Goal: Information Seeking & Learning: Learn about a topic

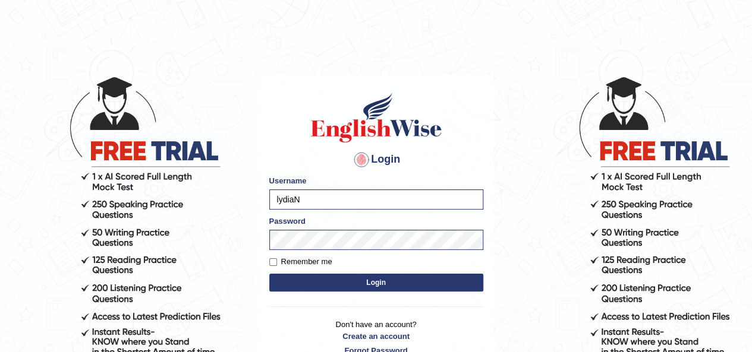
type input "[PERSON_NAME]"
click at [411, 282] on button "Login" at bounding box center [376, 283] width 214 height 18
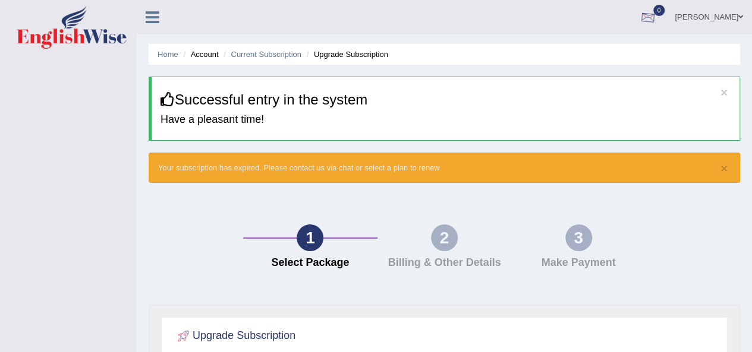
click at [709, 16] on link "vergilio samong" at bounding box center [708, 15] width 86 height 31
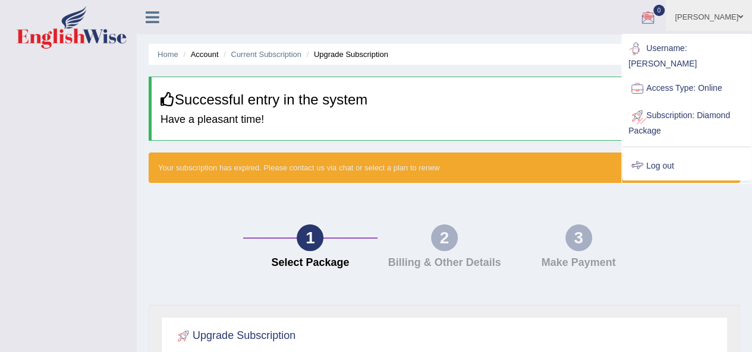
click at [664, 158] on link "Log out" at bounding box center [686, 166] width 128 height 27
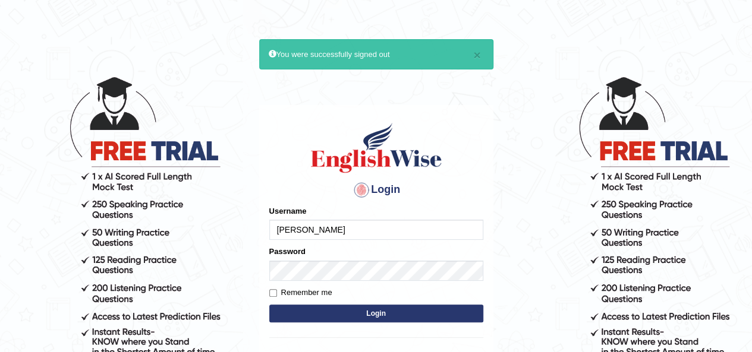
click at [356, 236] on input "[PERSON_NAME]" at bounding box center [376, 230] width 214 height 20
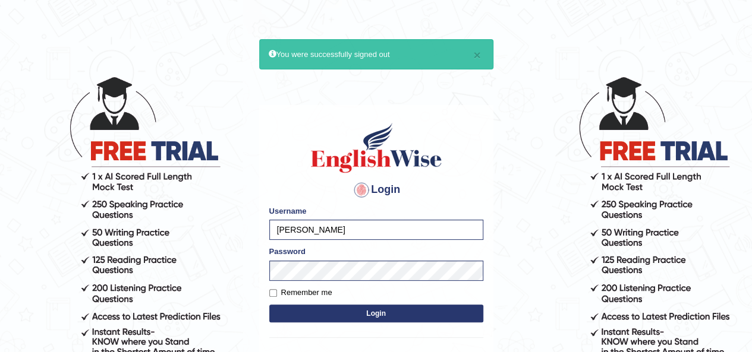
type input "rupali_australia"
click at [377, 310] on button "Login" at bounding box center [376, 314] width 214 height 18
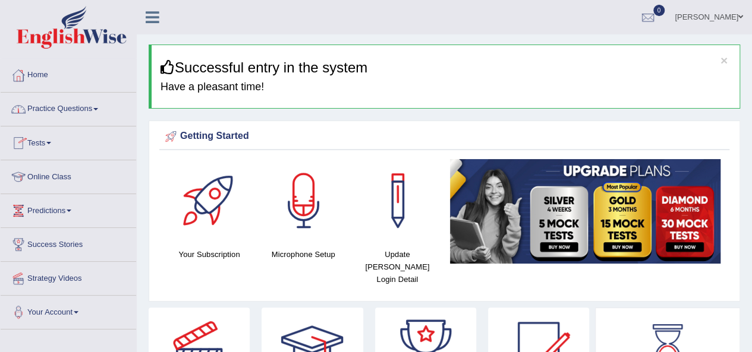
click at [89, 103] on link "Practice Questions" at bounding box center [68, 108] width 135 height 30
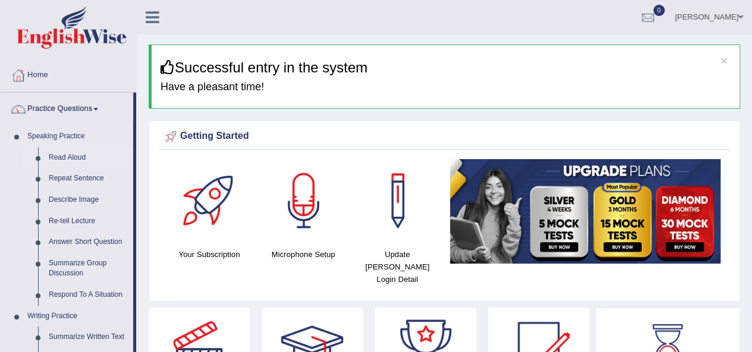
click at [55, 158] on link "Read Aloud" at bounding box center [88, 157] width 90 height 21
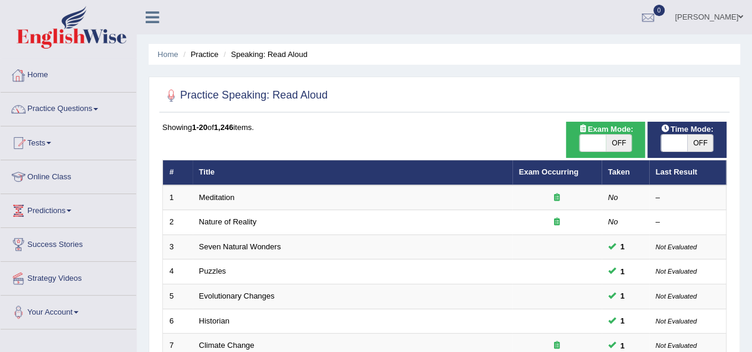
click at [607, 139] on span "OFF" at bounding box center [618, 143] width 26 height 17
checkbox input "true"
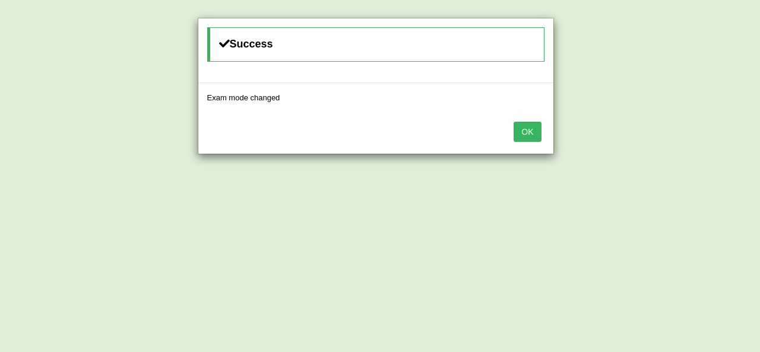
click at [537, 134] on button "OK" at bounding box center [527, 132] width 27 height 20
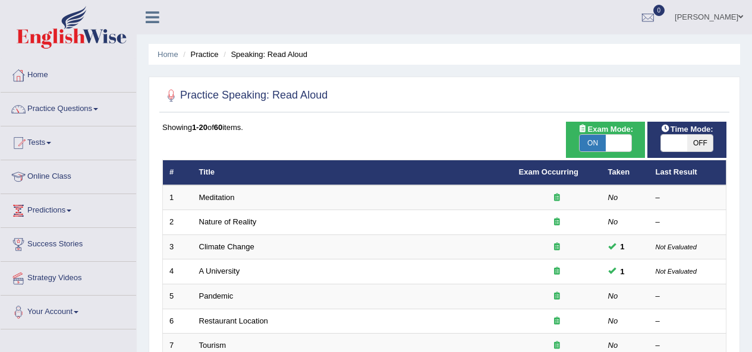
click at [701, 141] on span "OFF" at bounding box center [700, 143] width 26 height 17
checkbox input "true"
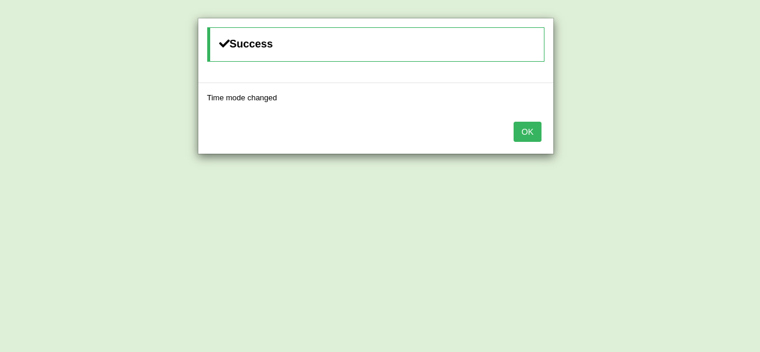
click at [524, 134] on button "OK" at bounding box center [527, 132] width 27 height 20
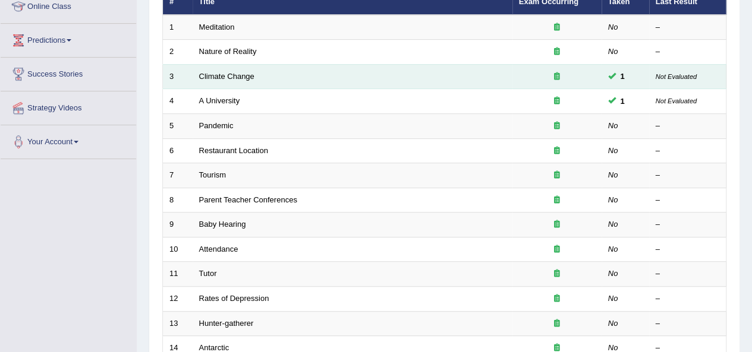
scroll to position [178, 0]
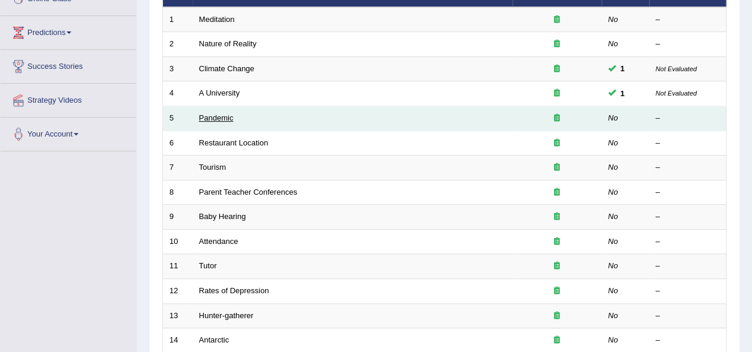
click at [211, 118] on link "Pandemic" at bounding box center [216, 117] width 34 height 9
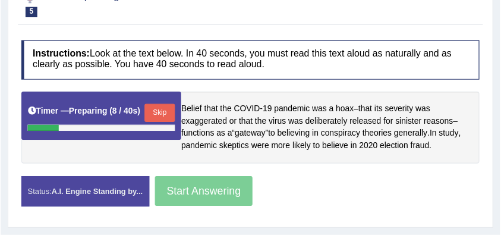
scroll to position [178, 0]
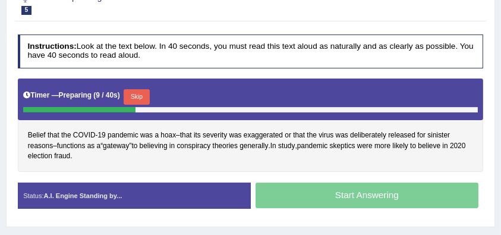
drag, startPoint x: 760, startPoint y: 2, endPoint x: 267, endPoint y: 157, distance: 516.7
click at [267, 157] on div "Belief that the COVID - 19 pandemic was a hoax – that its severity was exaggera…" at bounding box center [251, 124] width 466 height 93
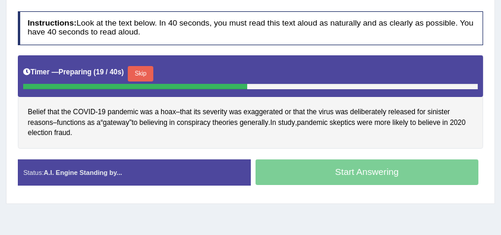
scroll to position [209, 0]
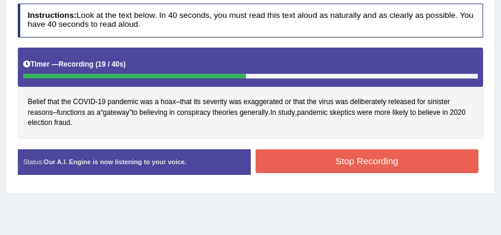
click at [296, 166] on button "Stop Recording" at bounding box center [366, 160] width 223 height 23
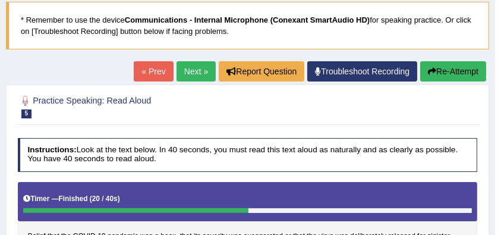
scroll to position [50, 0]
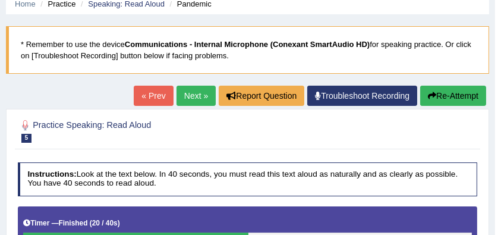
click at [192, 102] on link "Next »" at bounding box center [195, 96] width 39 height 20
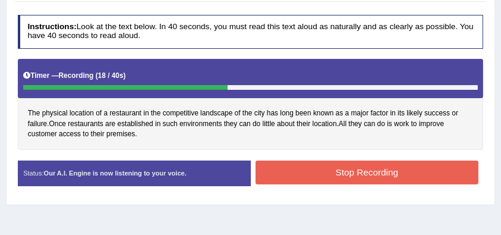
click at [311, 171] on button "Stop Recording" at bounding box center [366, 171] width 223 height 23
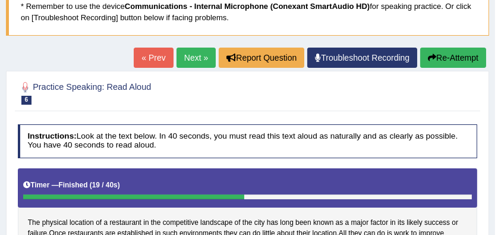
scroll to position [88, 0]
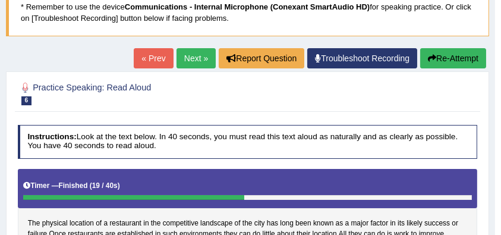
click at [187, 59] on link "Next »" at bounding box center [195, 58] width 39 height 20
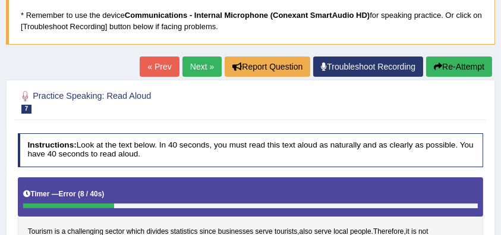
scroll to position [79, 0]
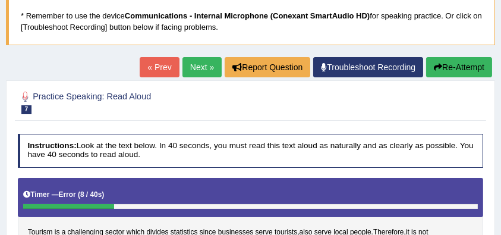
click at [192, 67] on link "Next »" at bounding box center [201, 67] width 39 height 20
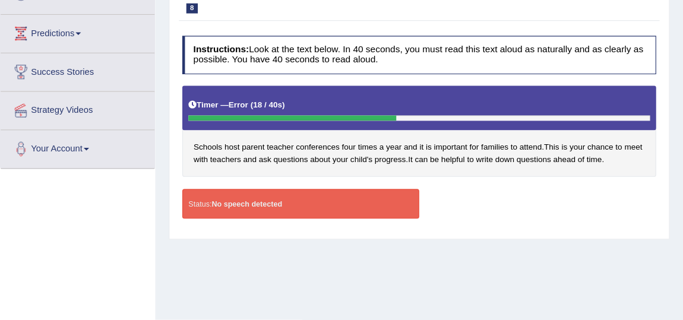
scroll to position [181, 0]
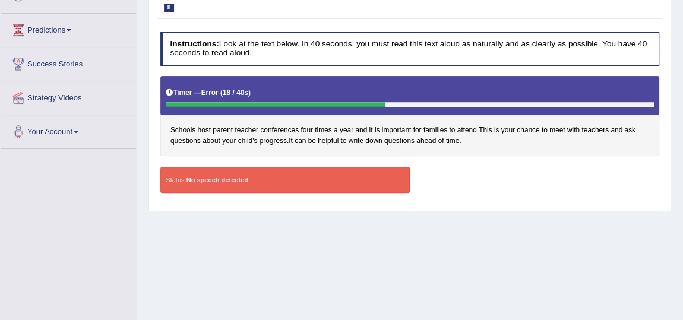
drag, startPoint x: 499, startPoint y: 1, endPoint x: 457, endPoint y: 263, distance: 265.4
click at [457, 234] on div "Home Practice Speaking: Read Aloud Parent Teacher Conferences * Remember to use…" at bounding box center [410, 116] width 547 height 594
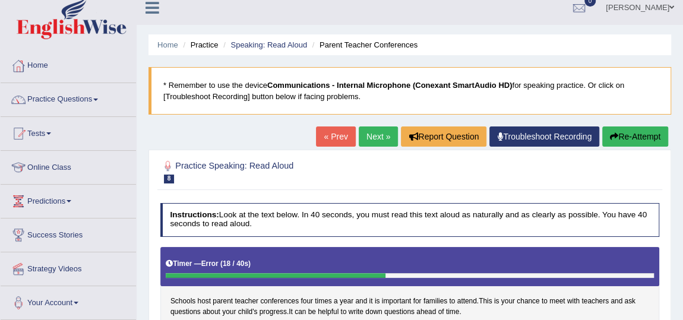
scroll to position [0, 0]
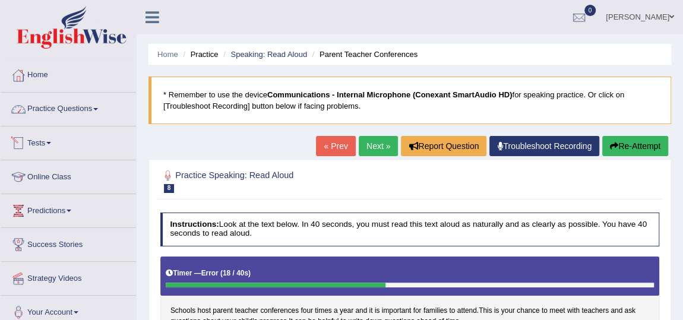
click at [85, 110] on link "Practice Questions" at bounding box center [68, 108] width 135 height 30
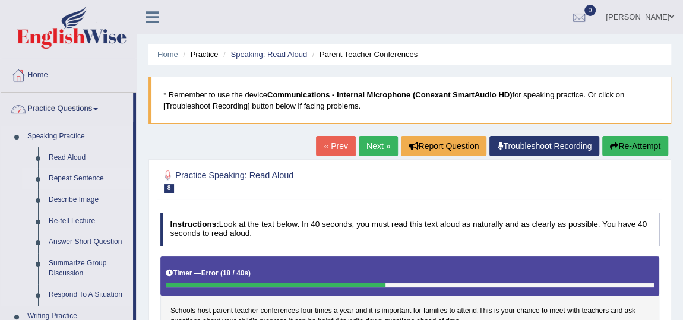
click at [84, 179] on link "Repeat Sentence" at bounding box center [88, 178] width 90 height 21
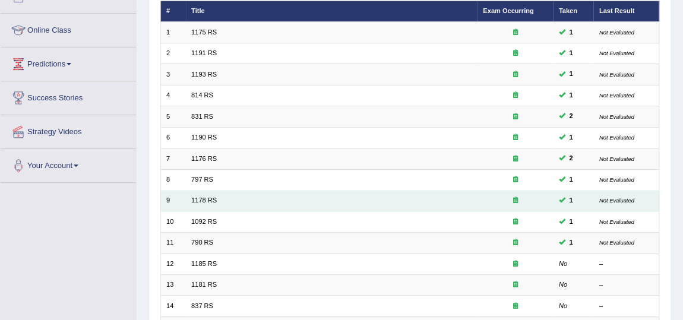
scroll to position [162, 0]
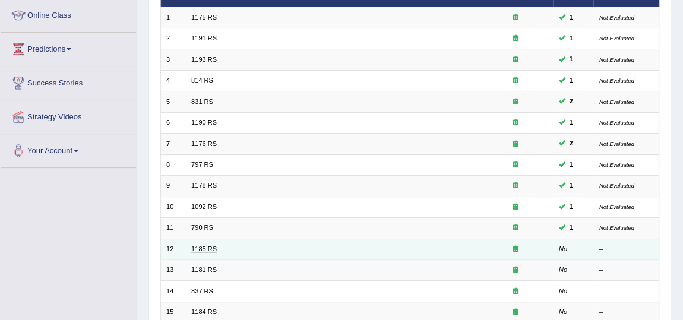
click at [203, 245] on link "1185 RS" at bounding box center [204, 248] width 26 height 7
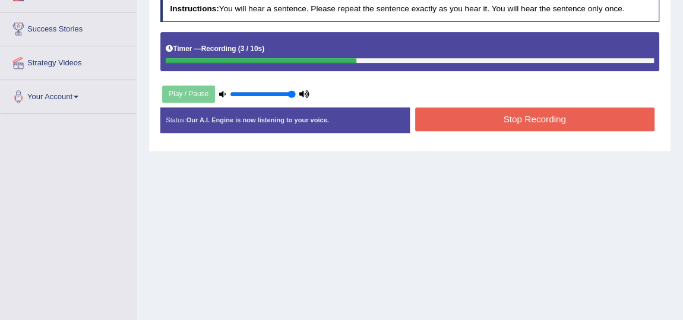
click at [547, 109] on button "Stop Recording" at bounding box center [534, 119] width 239 height 23
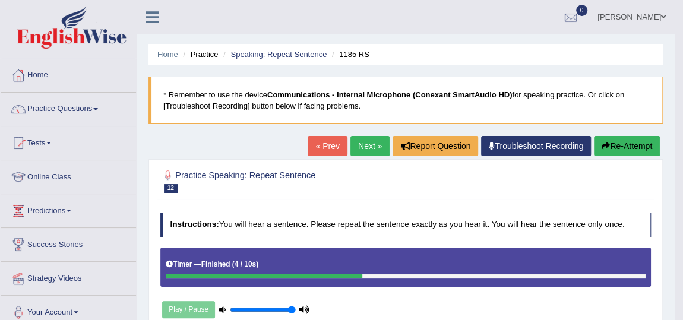
click at [367, 146] on link "Next »" at bounding box center [370, 146] width 39 height 20
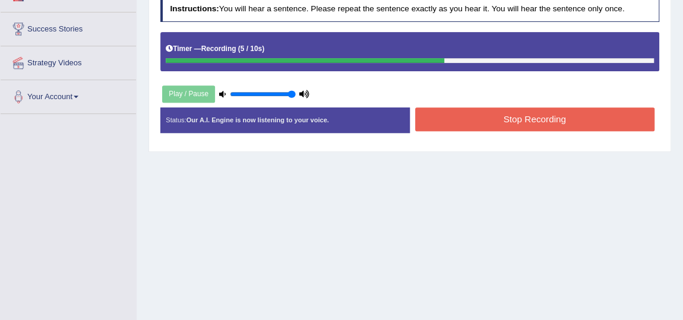
click at [483, 116] on button "Stop Recording" at bounding box center [534, 119] width 239 height 23
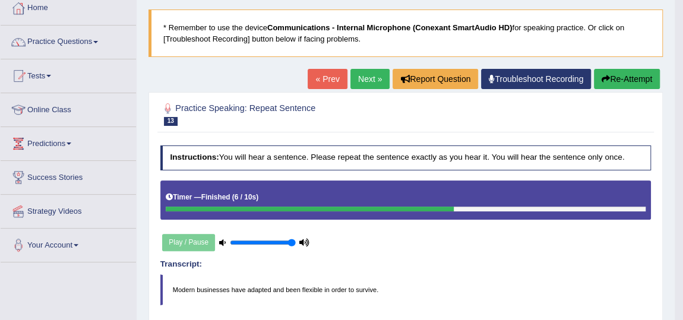
scroll to position [53, 0]
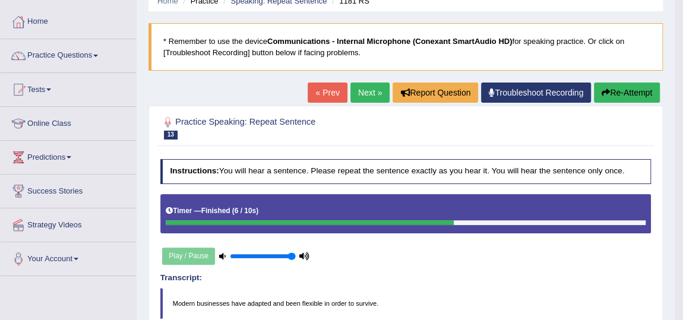
click at [368, 98] on link "Next »" at bounding box center [370, 93] width 39 height 20
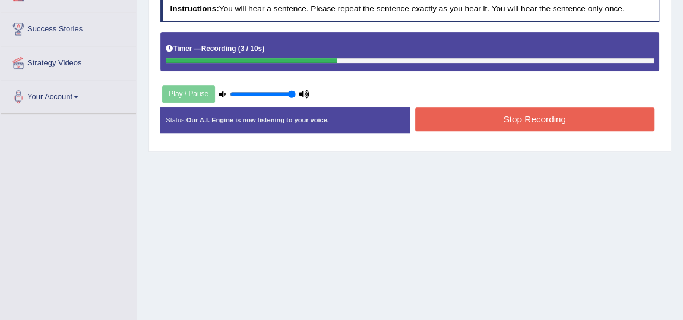
click at [502, 112] on button "Stop Recording" at bounding box center [534, 119] width 239 height 23
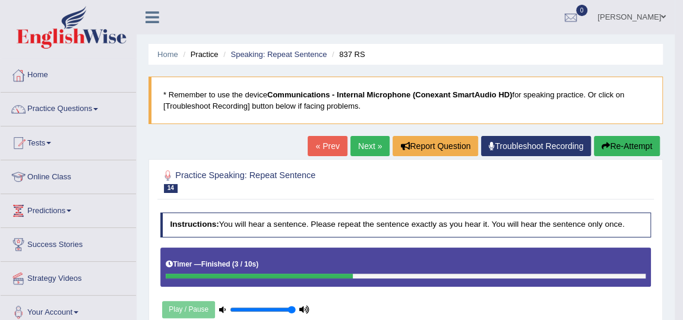
click at [644, 15] on link "[PERSON_NAME]" at bounding box center [632, 15] width 86 height 31
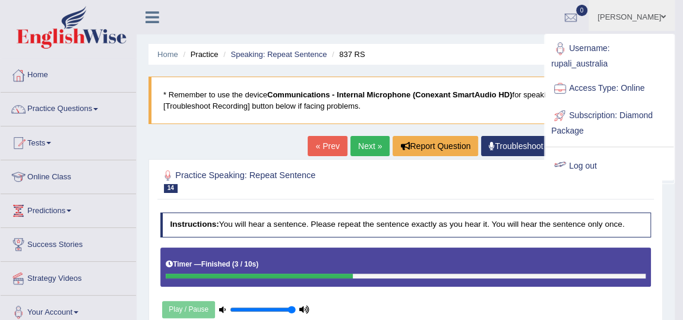
click at [586, 164] on link "Log out" at bounding box center [609, 166] width 128 height 27
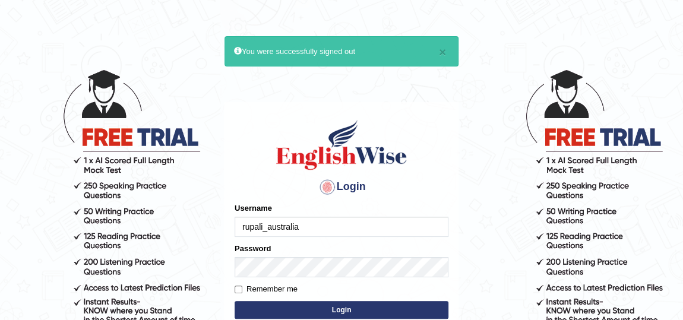
click at [322, 232] on input "rupali_australia" at bounding box center [342, 227] width 214 height 20
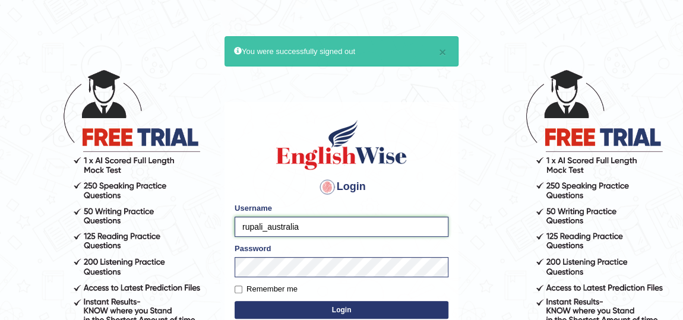
click at [314, 227] on input "rupali_australia" at bounding box center [342, 227] width 214 height 20
type input "Spmedi"
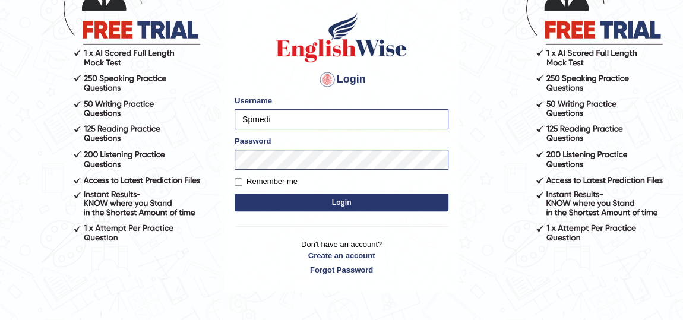
click at [303, 206] on button "Login" at bounding box center [342, 203] width 214 height 18
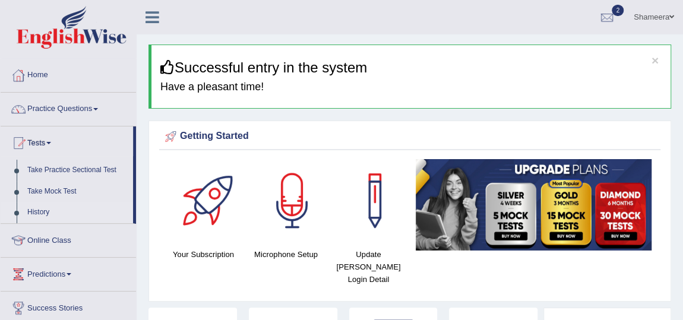
click at [41, 210] on link "History" at bounding box center [77, 212] width 111 height 21
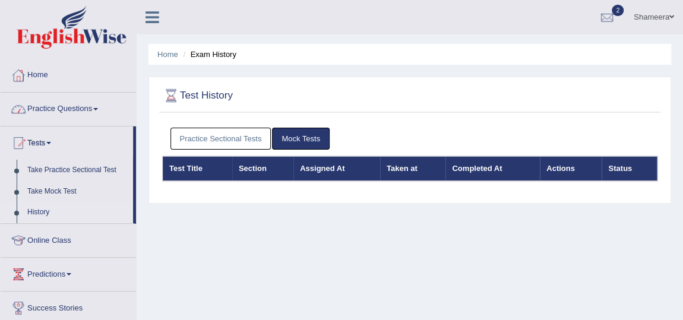
click at [213, 137] on link "Practice Sectional Tests" at bounding box center [221, 139] width 101 height 22
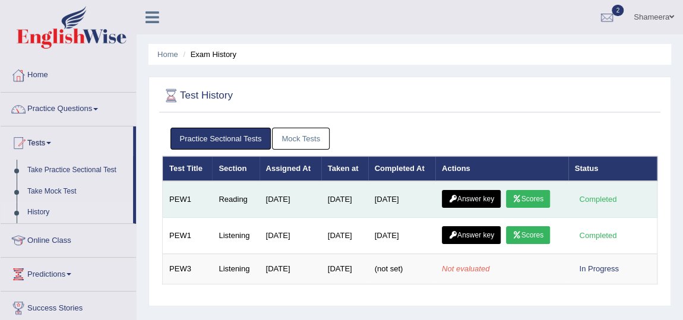
click at [527, 195] on link "Scores" at bounding box center [528, 199] width 44 height 18
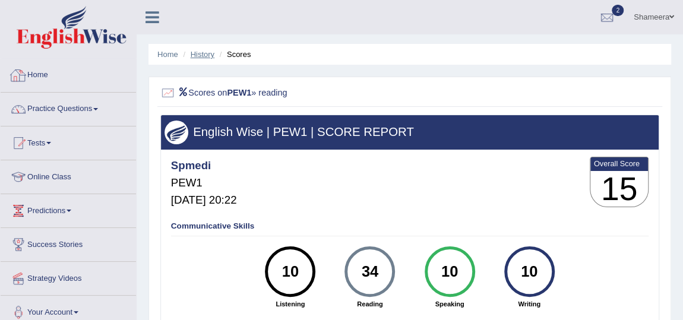
click at [201, 55] on link "History" at bounding box center [203, 54] width 24 height 9
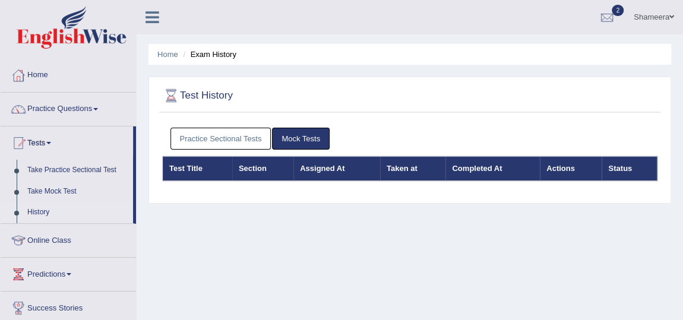
click at [223, 144] on link "Practice Sectional Tests" at bounding box center [221, 139] width 101 height 22
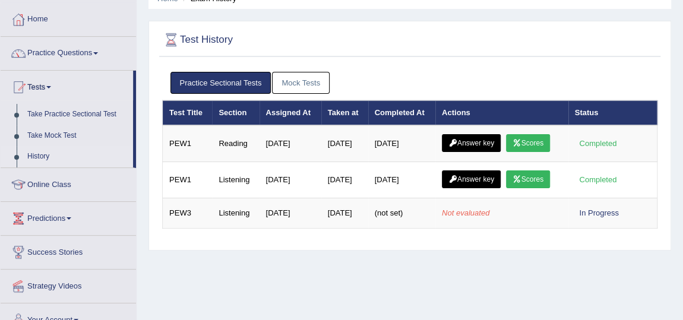
scroll to position [108, 0]
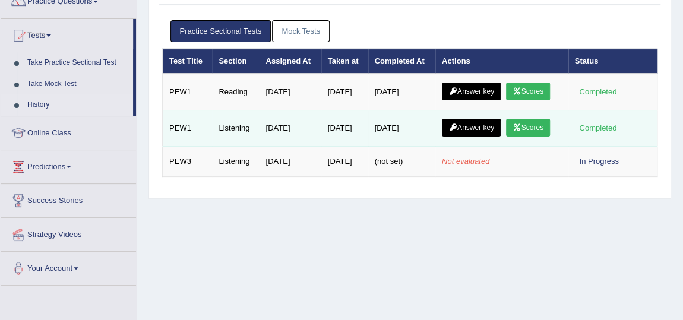
click at [522, 124] on icon at bounding box center [517, 127] width 9 height 7
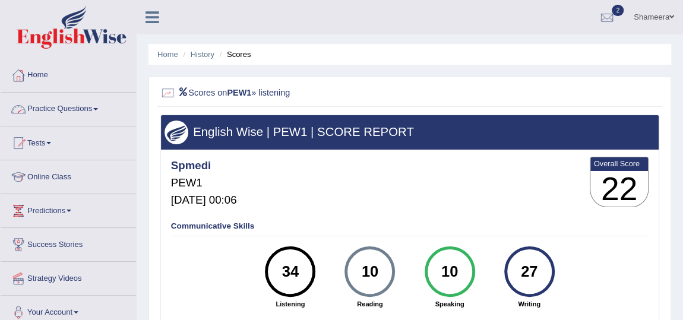
click at [61, 105] on link "Practice Questions" at bounding box center [68, 108] width 135 height 30
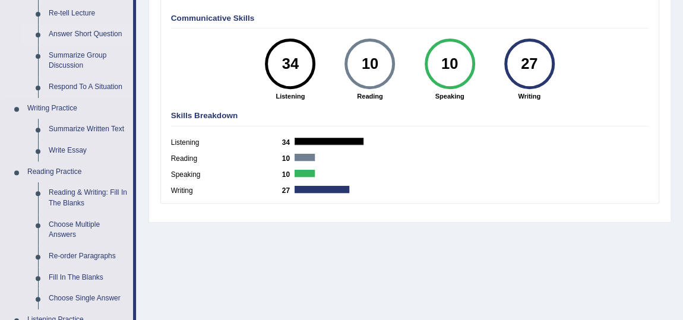
scroll to position [216, 0]
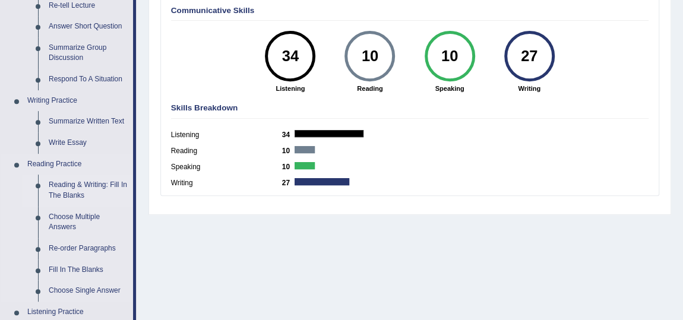
click at [72, 194] on link "Reading & Writing: Fill In The Blanks" at bounding box center [88, 190] width 90 height 31
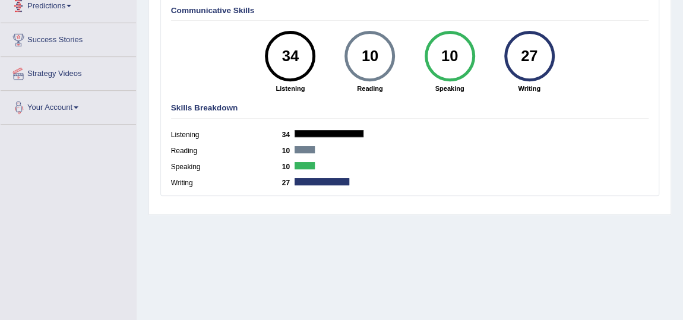
scroll to position [303, 0]
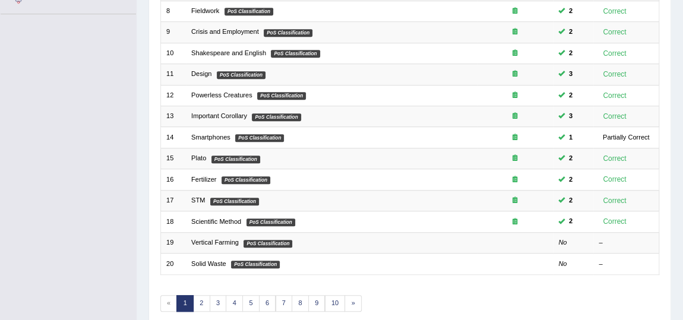
scroll to position [360, 0]
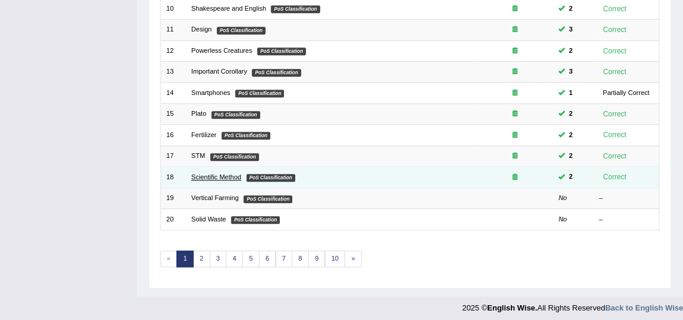
click at [216, 173] on link "Scientific Method" at bounding box center [216, 176] width 50 height 7
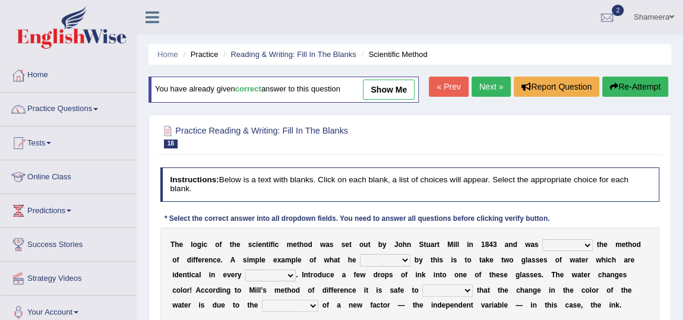
click at [395, 93] on link "show me" at bounding box center [389, 90] width 52 height 20
select select "named"
select select "meant"
select select "respect"
select select "assume"
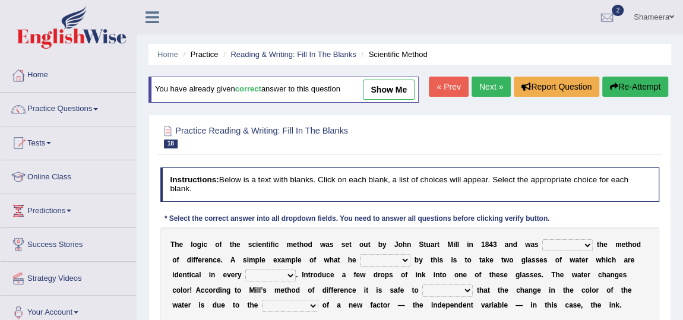
select select "introduction"
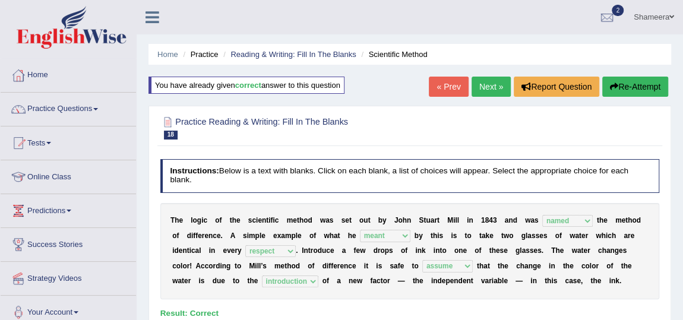
click at [448, 90] on link "« Prev" at bounding box center [448, 87] width 39 height 20
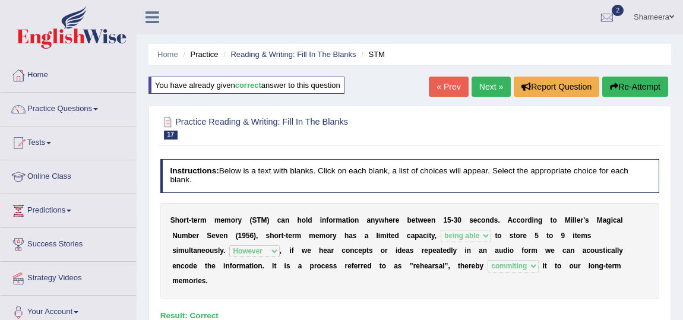
select select "being able"
select select "However"
select select "commiting"
click at [437, 86] on link "« Prev" at bounding box center [448, 87] width 39 height 20
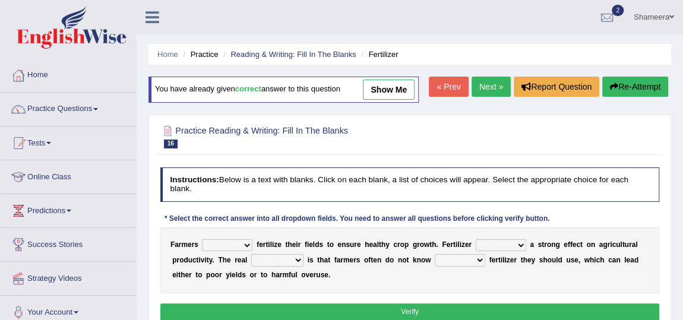
click at [390, 89] on link "show me" at bounding box center [389, 90] width 52 height 20
select select "should"
select select "has"
select select "problem"
select select "how much"
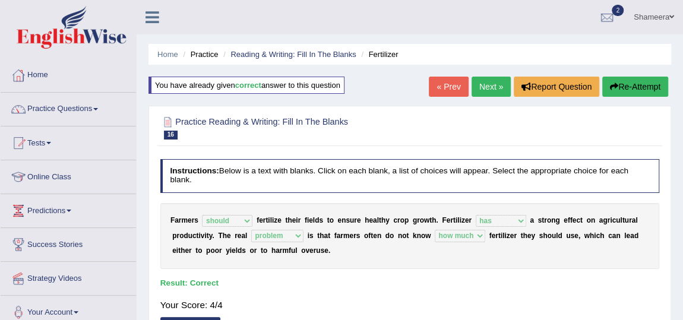
click at [444, 91] on link "« Prev" at bounding box center [448, 87] width 39 height 20
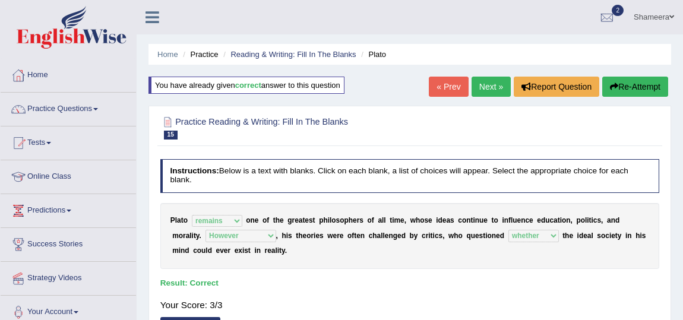
select select "remains"
select select "However"
select select "whether"
click at [450, 90] on link "« Prev" at bounding box center [448, 87] width 39 height 20
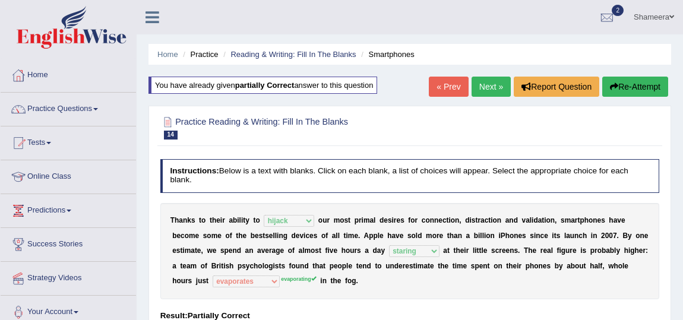
select select "hijack"
select select "staring"
select select "evaporates"
click at [441, 84] on link "« Prev" at bounding box center [448, 87] width 39 height 20
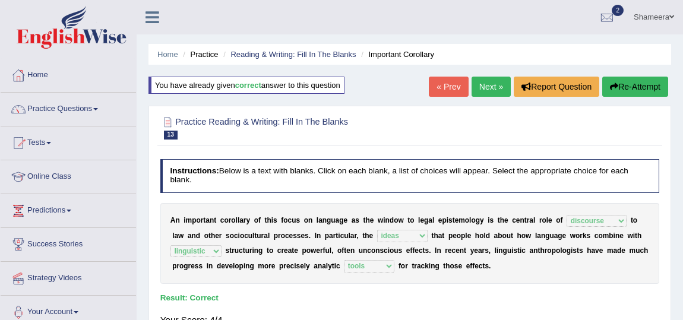
select select "discourse"
select select "ideas"
select select "linguistic"
select select "tools"
click at [451, 85] on link "« Prev" at bounding box center [448, 87] width 39 height 20
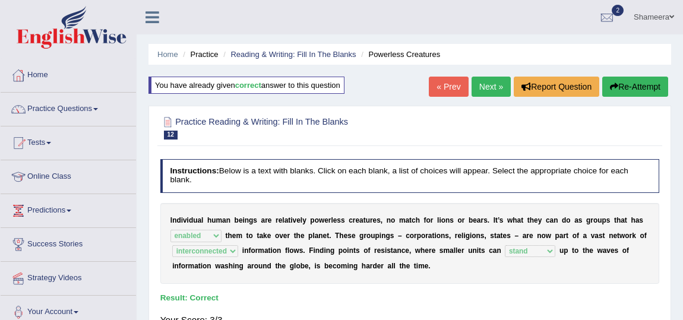
select select "enabled"
select select "interconnected"
select select "stand"
click at [450, 90] on link "« Prev" at bounding box center [448, 87] width 39 height 20
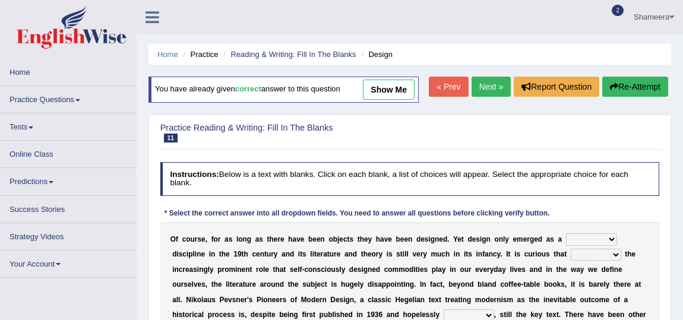
click at [381, 87] on link "show me" at bounding box center [389, 90] width 52 height 20
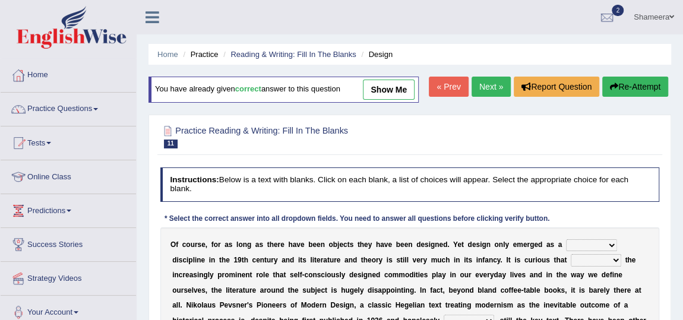
drag, startPoint x: 391, startPoint y: 76, endPoint x: 390, endPoint y: 86, distance: 9.6
click at [391, 77] on div "Home Practice Reading & Writing: Fill In The Blanks Design You have already giv…" at bounding box center [410, 297] width 547 height 594
click at [389, 90] on link "show me" at bounding box center [389, 90] width 52 height 20
select select "dedicated"
select select "despite"
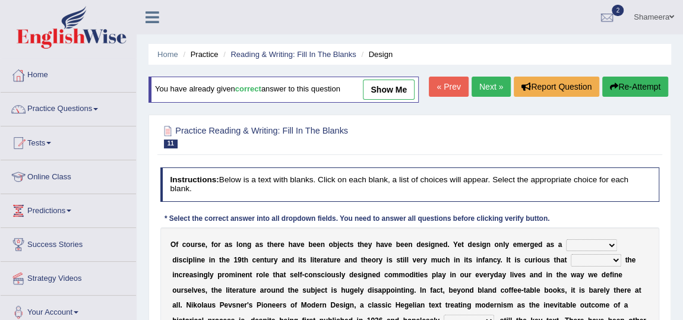
select select "dated"
select select "which"
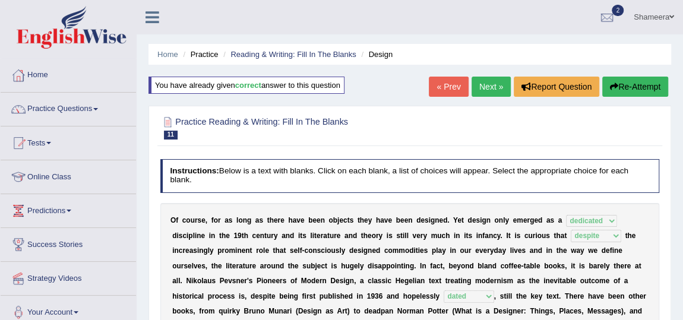
click at [446, 83] on link "« Prev" at bounding box center [448, 87] width 39 height 20
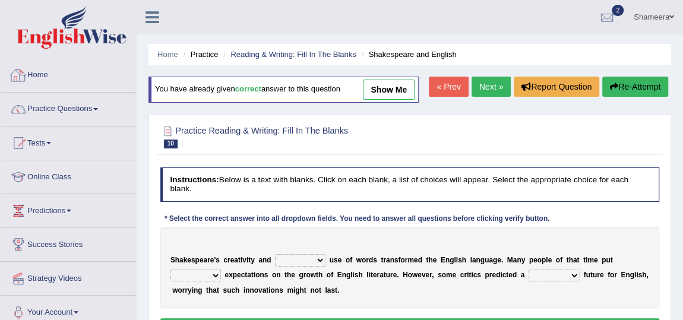
click at [72, 111] on link "Practice Questions" at bounding box center [68, 108] width 135 height 30
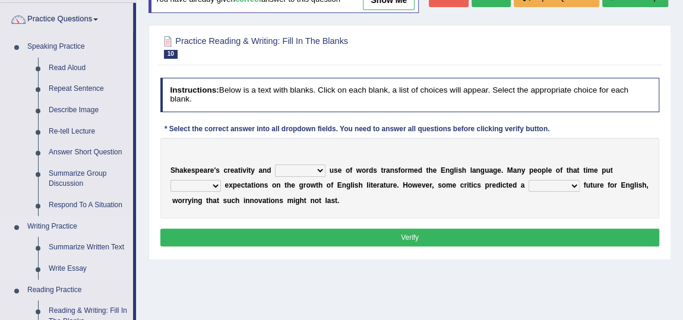
scroll to position [108, 0]
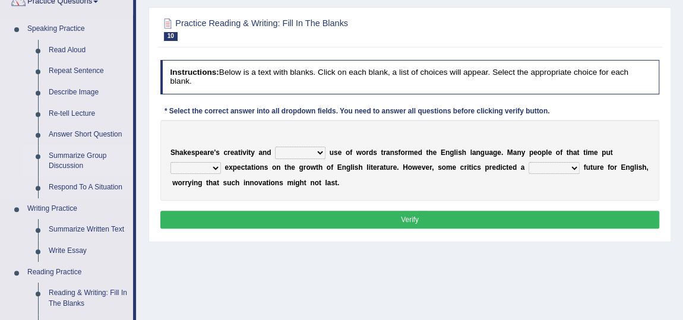
click at [73, 161] on link "Summarize Group Discussion" at bounding box center [88, 161] width 90 height 31
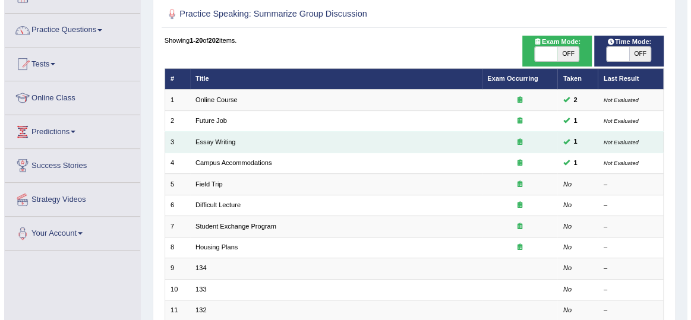
scroll to position [53, 0]
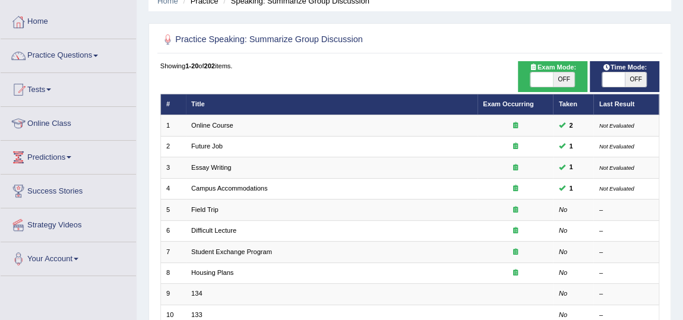
click at [565, 75] on span "OFF" at bounding box center [564, 79] width 22 height 14
checkbox input "true"
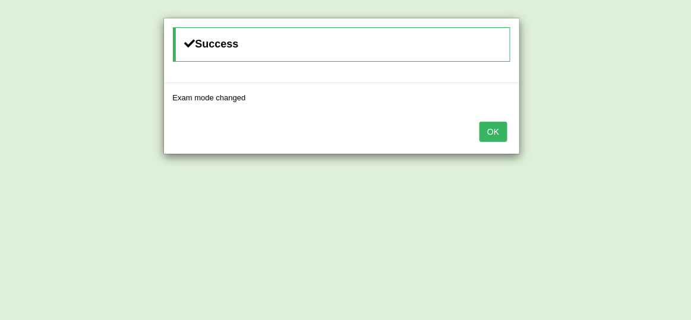
click at [500, 131] on button "OK" at bounding box center [492, 132] width 27 height 20
click at [491, 135] on button "OK" at bounding box center [492, 132] width 27 height 20
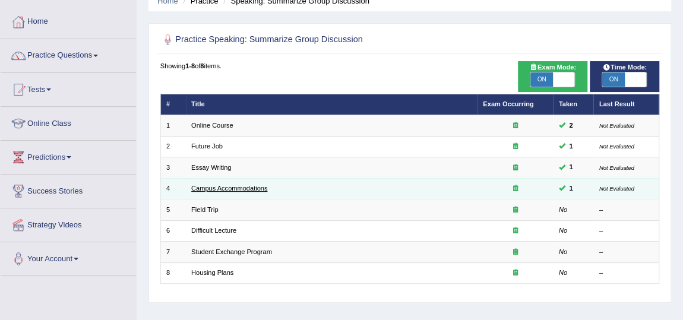
click at [222, 190] on link "Campus Accommodations" at bounding box center [229, 188] width 76 height 7
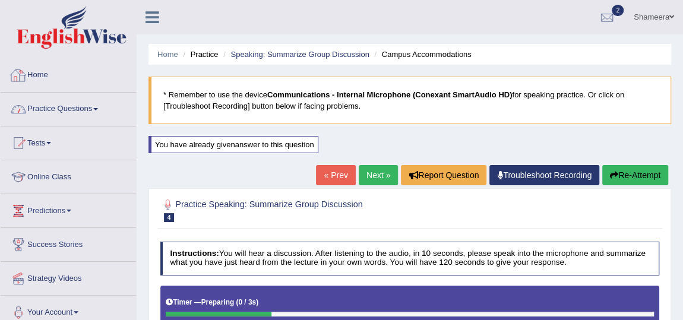
click at [85, 114] on link "Practice Questions" at bounding box center [68, 108] width 135 height 30
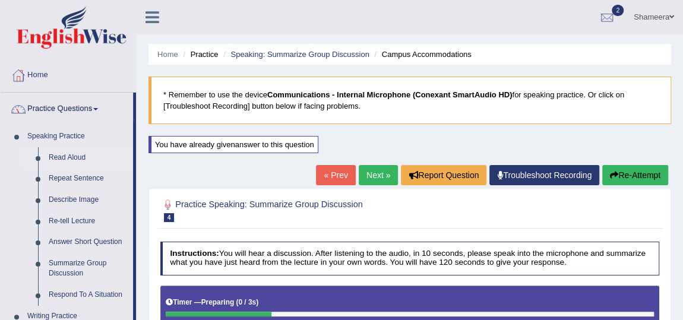
click at [67, 161] on link "Read Aloud" at bounding box center [88, 157] width 90 height 21
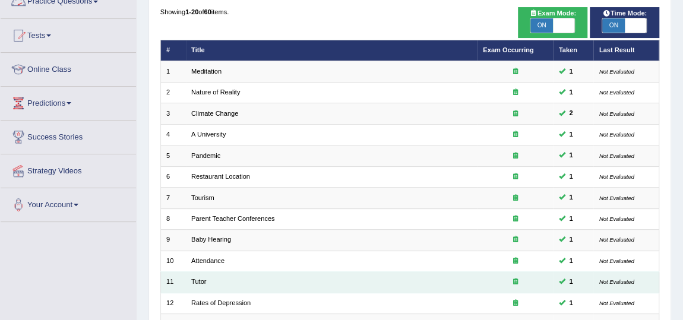
scroll to position [270, 0]
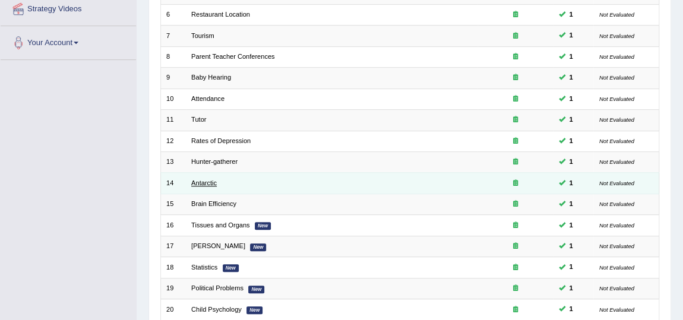
click at [201, 182] on link "Antarctic" at bounding box center [204, 182] width 26 height 7
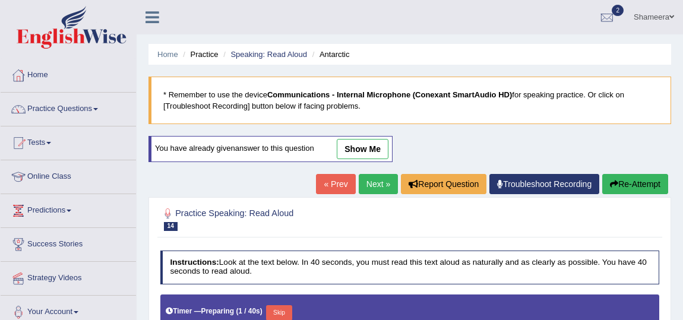
drag, startPoint x: 0, startPoint y: 0, endPoint x: 261, endPoint y: 173, distance: 313.4
click at [357, 139] on link "show me" at bounding box center [363, 149] width 52 height 20
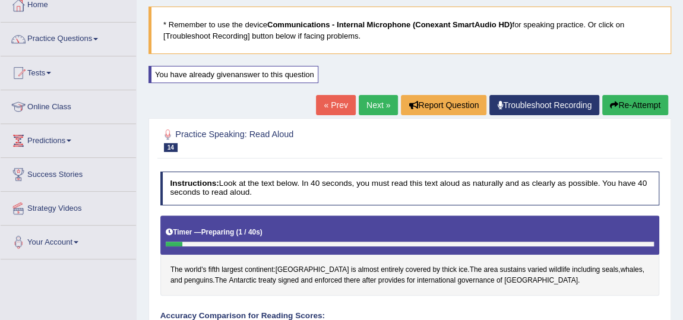
scroll to position [53, 0]
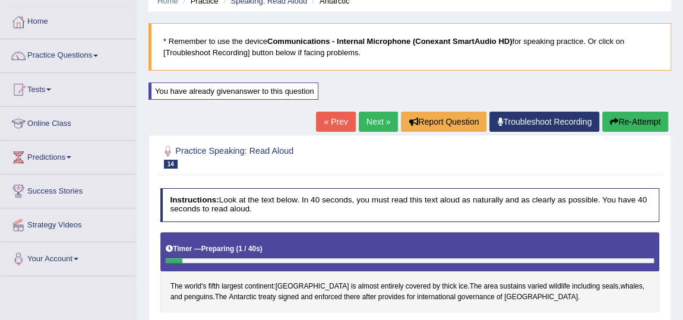
click at [372, 122] on link "Next »" at bounding box center [378, 122] width 39 height 20
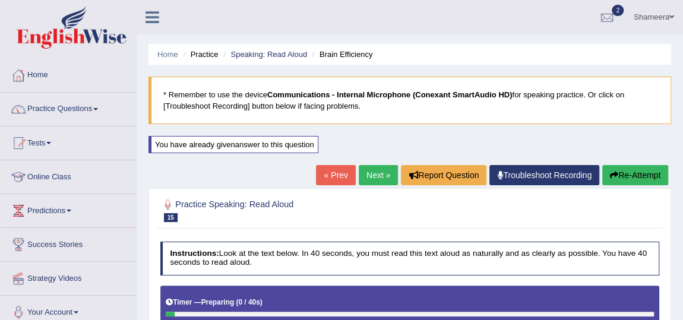
click at [369, 176] on link "Next »" at bounding box center [378, 175] width 39 height 20
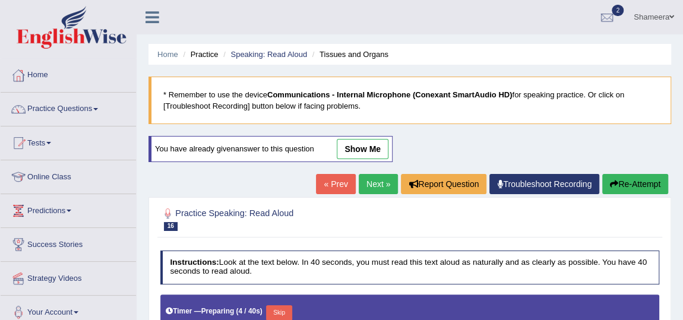
click at [351, 149] on link "show me" at bounding box center [363, 149] width 52 height 20
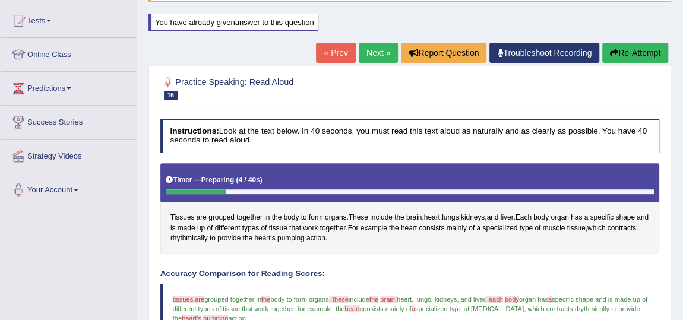
scroll to position [99, 0]
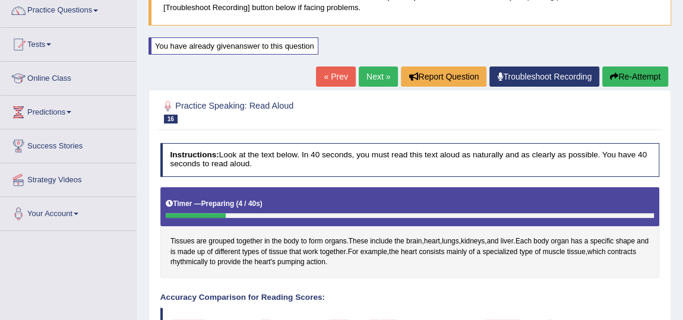
click at [365, 77] on link "Next »" at bounding box center [378, 77] width 39 height 20
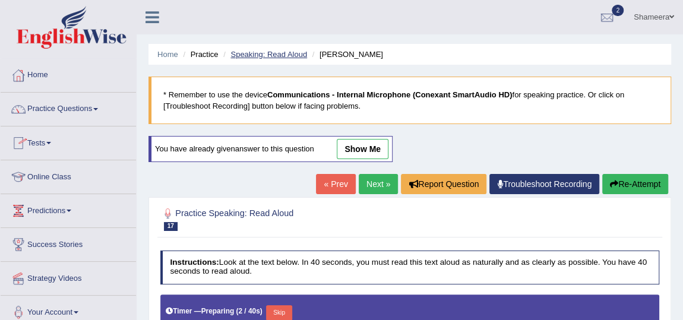
click at [257, 54] on link "Speaking: Read Aloud" at bounding box center [269, 54] width 77 height 9
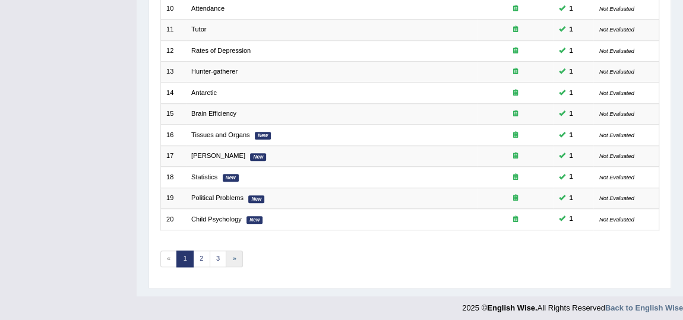
click at [230, 253] on link "»" at bounding box center [234, 259] width 17 height 17
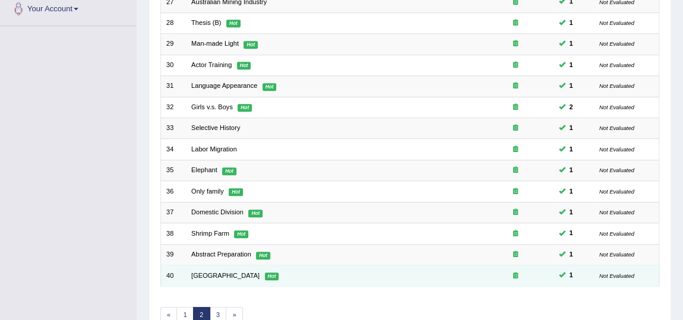
scroll to position [360, 0]
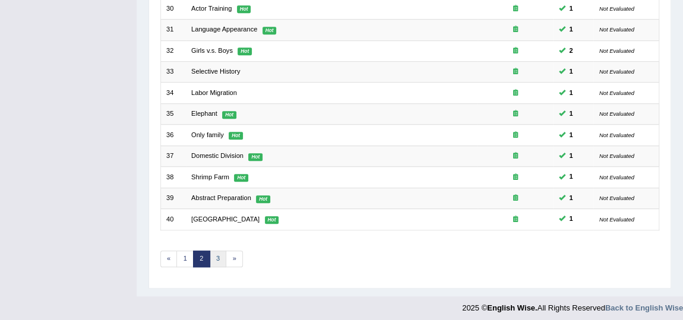
click at [219, 252] on link "3" at bounding box center [218, 259] width 17 height 17
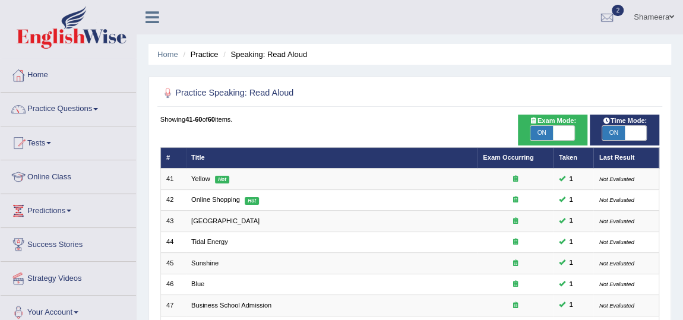
click at [561, 128] on span at bounding box center [564, 133] width 22 height 14
checkbox input "false"
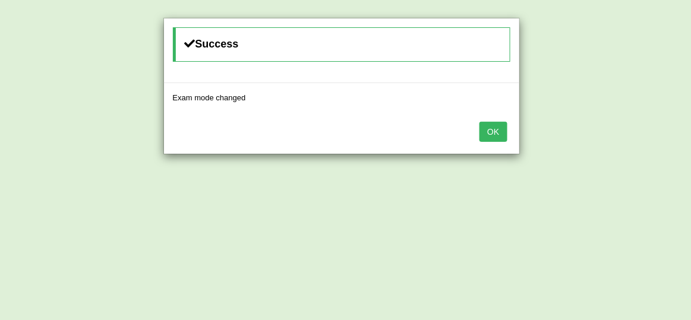
click at [496, 130] on button "OK" at bounding box center [492, 132] width 27 height 20
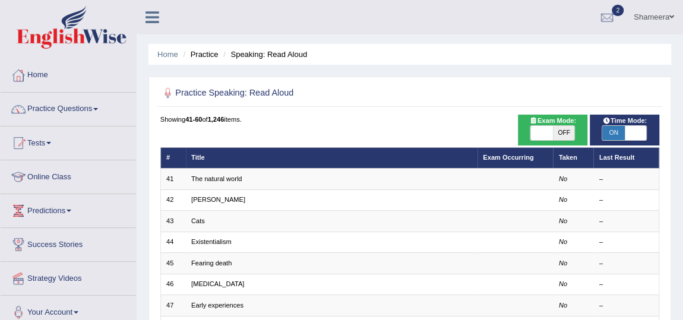
click at [615, 134] on span "ON" at bounding box center [613, 133] width 22 height 14
checkbox input "false"
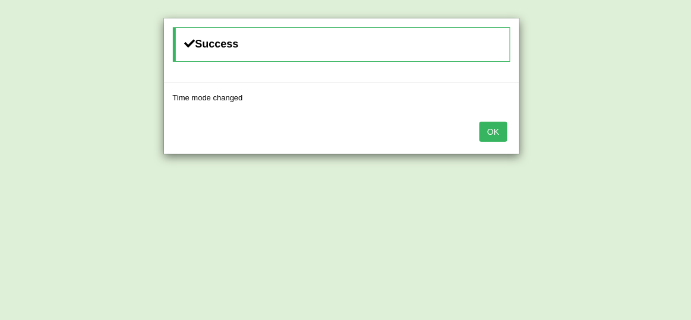
click at [507, 127] on button "OK" at bounding box center [492, 132] width 27 height 20
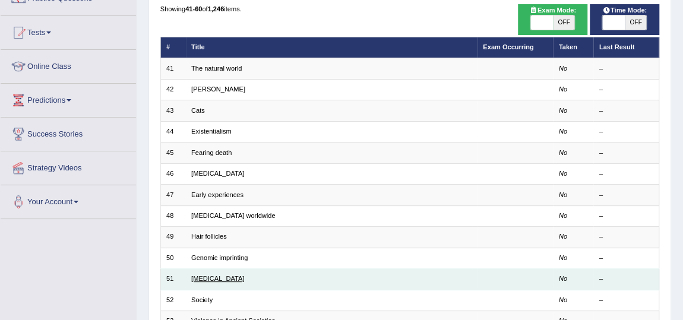
scroll to position [90, 0]
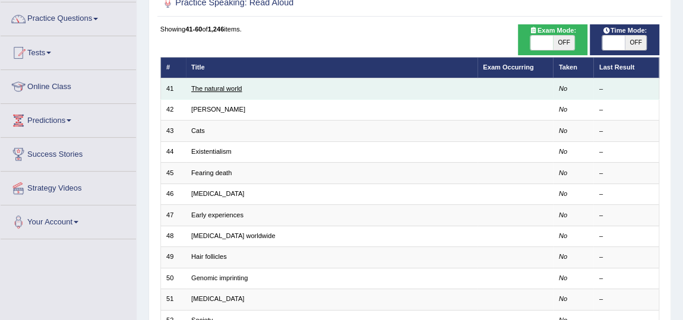
click at [231, 91] on link "The natural world" at bounding box center [216, 88] width 50 height 7
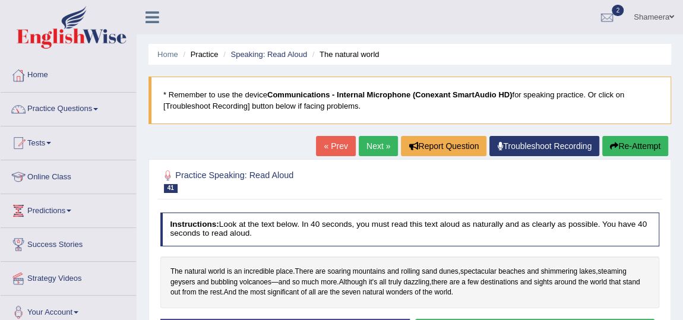
click at [388, 154] on link "Next »" at bounding box center [378, 146] width 39 height 20
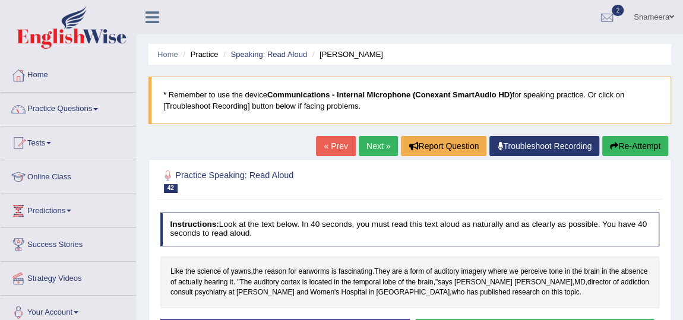
click at [376, 149] on link "Next »" at bounding box center [378, 146] width 39 height 20
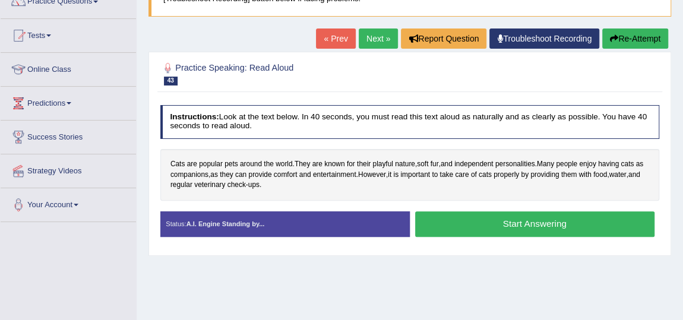
click at [496, 224] on button "Start Answering" at bounding box center [534, 224] width 239 height 26
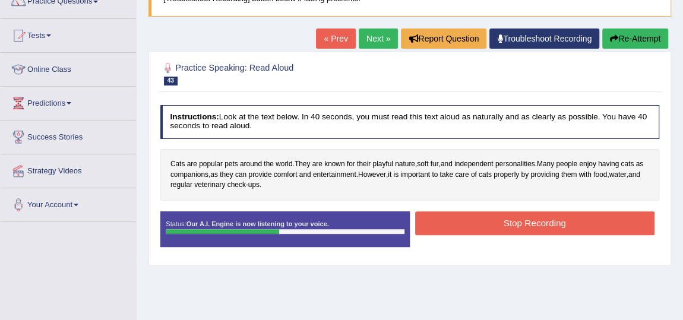
click at [441, 237] on div "Status: Our A.I. Engine is now listening to your voice. Start Answering Stop Re…" at bounding box center [410, 234] width 500 height 46
click at [445, 222] on button "Stop Recording" at bounding box center [534, 222] width 239 height 23
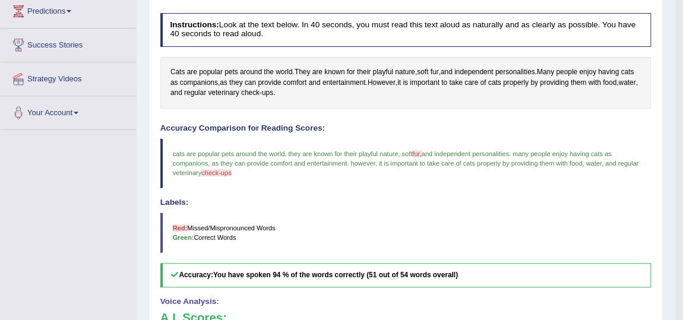
scroll to position [108, 0]
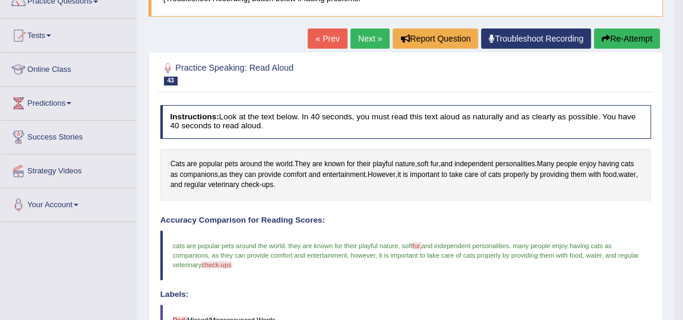
click at [358, 40] on link "Next »" at bounding box center [370, 39] width 39 height 20
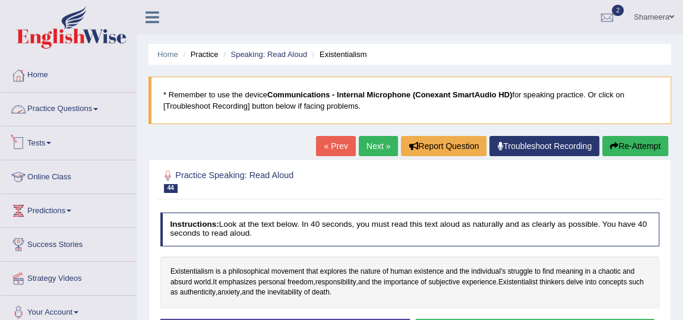
click at [35, 108] on link "Practice Questions" at bounding box center [68, 108] width 135 height 30
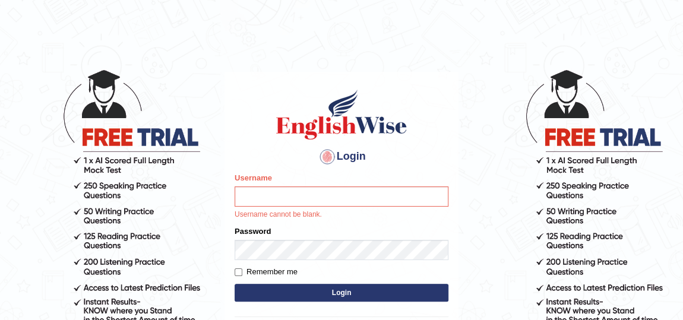
click at [310, 194] on input "Username" at bounding box center [342, 197] width 214 height 20
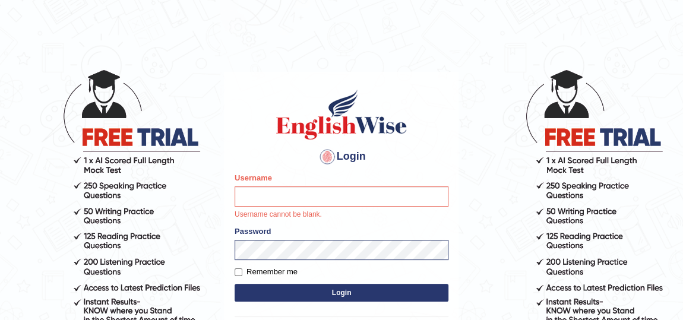
type input "ariambadoles"
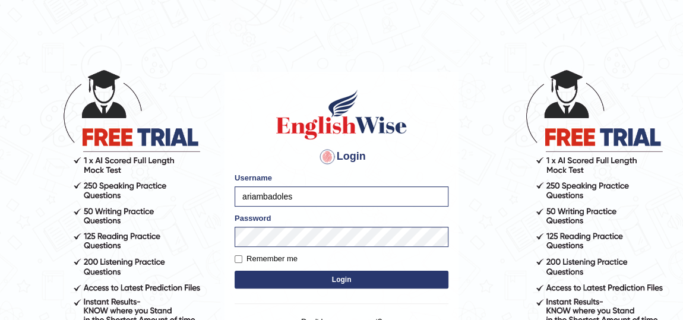
click at [316, 279] on button "Login" at bounding box center [342, 280] width 214 height 18
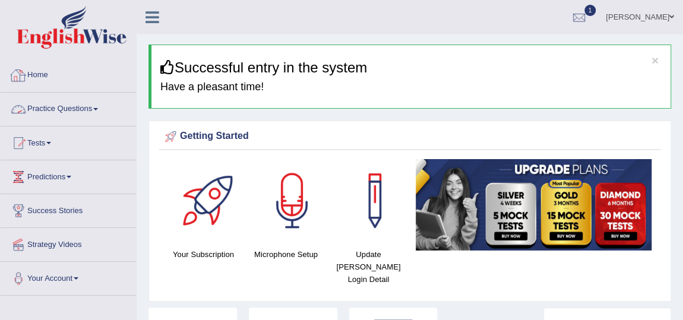
click at [59, 112] on link "Practice Questions" at bounding box center [68, 108] width 135 height 30
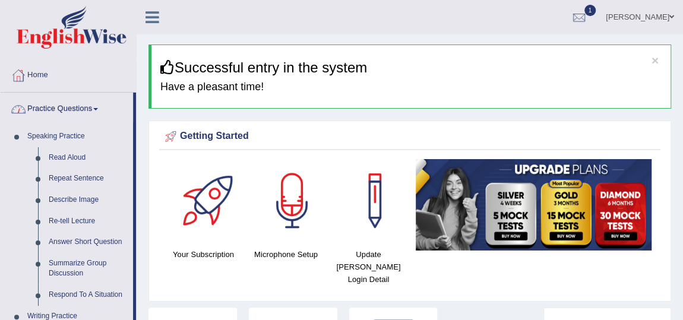
drag, startPoint x: 73, startPoint y: 110, endPoint x: 83, endPoint y: 121, distance: 14.3
click at [73, 109] on link "Practice Questions" at bounding box center [67, 108] width 132 height 30
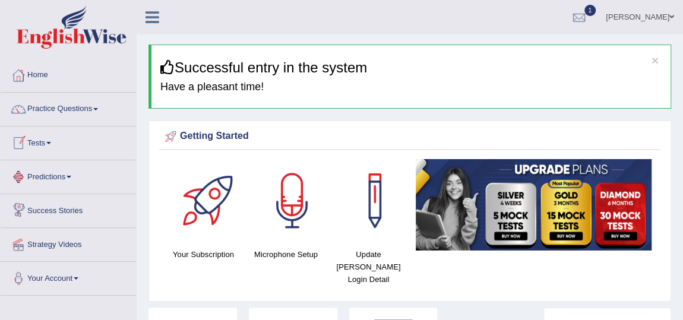
click at [48, 144] on link "Tests" at bounding box center [68, 142] width 135 height 30
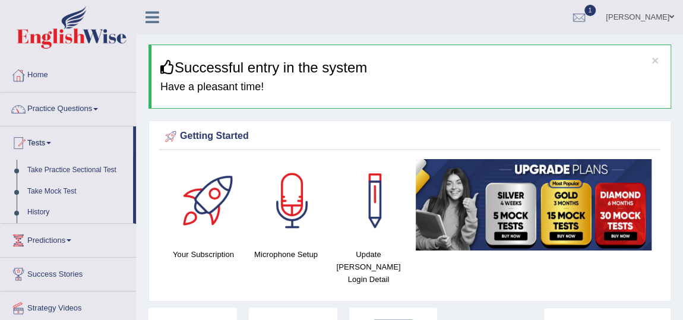
click at [65, 171] on link "Take Practice Sectional Test" at bounding box center [77, 170] width 111 height 21
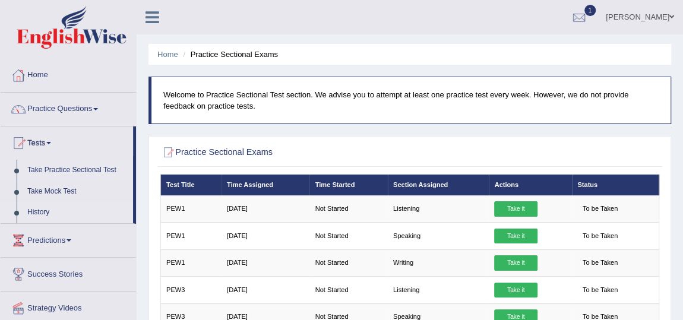
click at [35, 212] on link "History" at bounding box center [77, 212] width 111 height 21
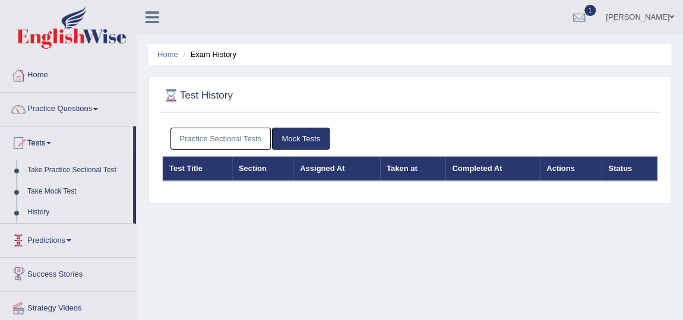
click at [213, 139] on link "Practice Sectional Tests" at bounding box center [221, 139] width 101 height 22
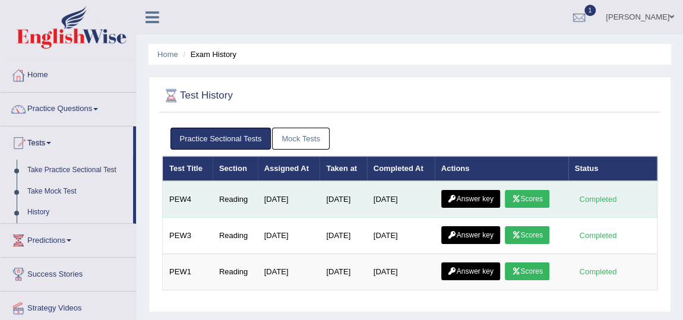
click at [532, 196] on link "Scores" at bounding box center [527, 199] width 44 height 18
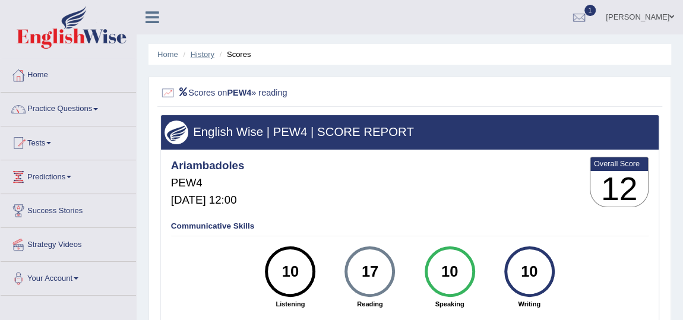
click at [203, 55] on link "History" at bounding box center [203, 54] width 24 height 9
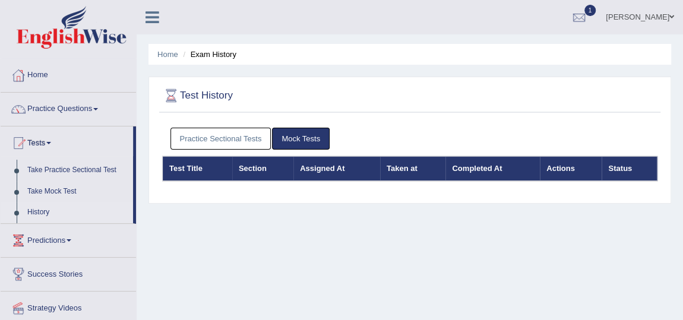
click at [228, 141] on link "Practice Sectional Tests" at bounding box center [221, 139] width 101 height 22
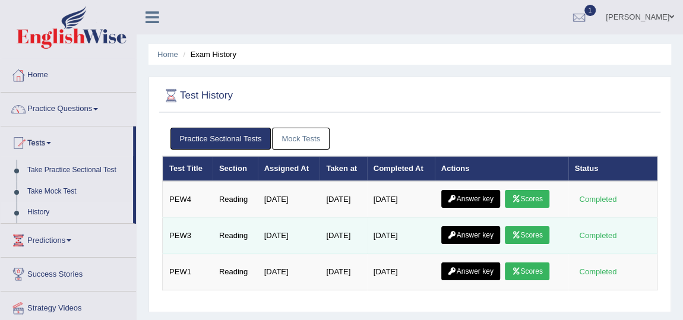
click at [534, 236] on link "Scores" at bounding box center [527, 235] width 44 height 18
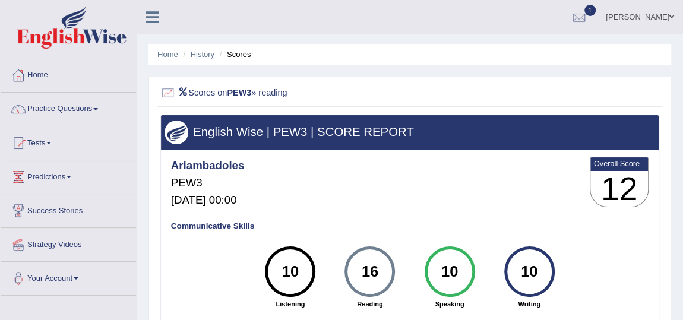
click at [201, 52] on link "History" at bounding box center [203, 54] width 24 height 9
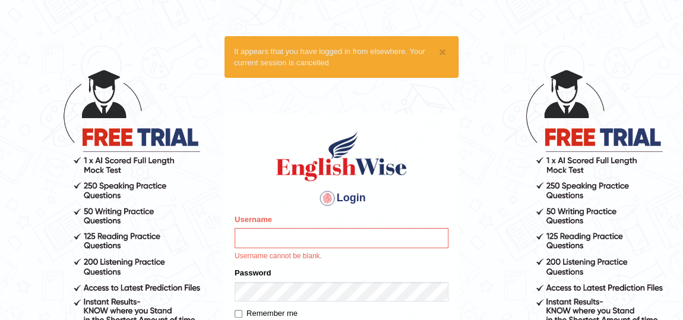
click at [292, 235] on input "Username" at bounding box center [342, 238] width 214 height 20
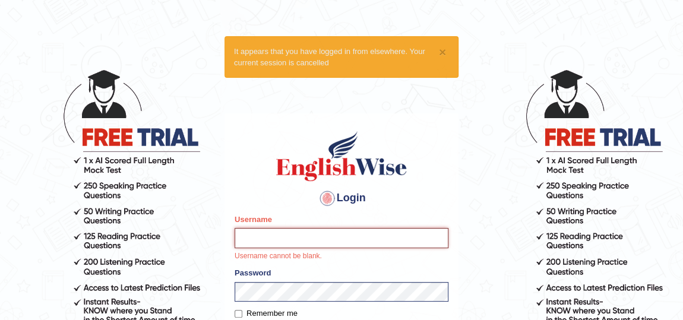
click at [283, 238] on input "Username" at bounding box center [342, 238] width 214 height 20
type input "ariambadoles"
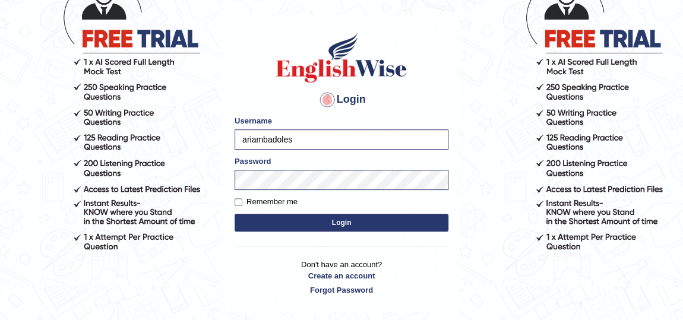
scroll to position [102, 0]
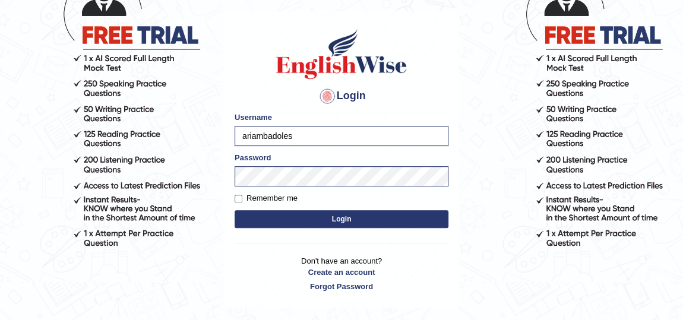
click at [298, 213] on button "Login" at bounding box center [342, 219] width 214 height 18
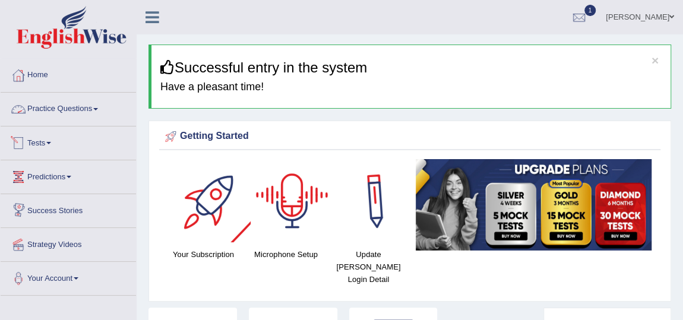
click at [65, 105] on link "Practice Questions" at bounding box center [68, 108] width 135 height 30
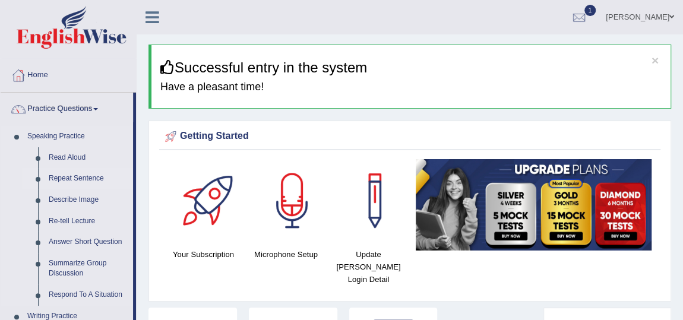
scroll to position [53, 0]
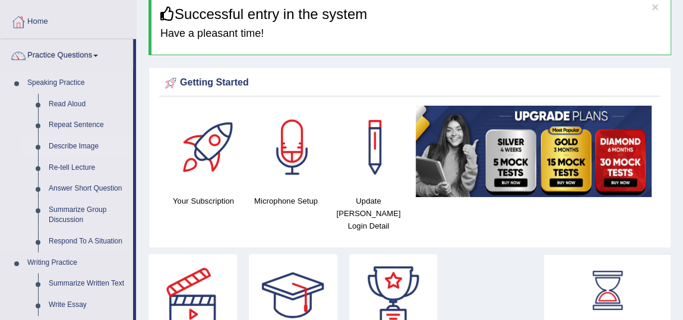
click at [75, 147] on link "Describe Image" at bounding box center [88, 146] width 90 height 21
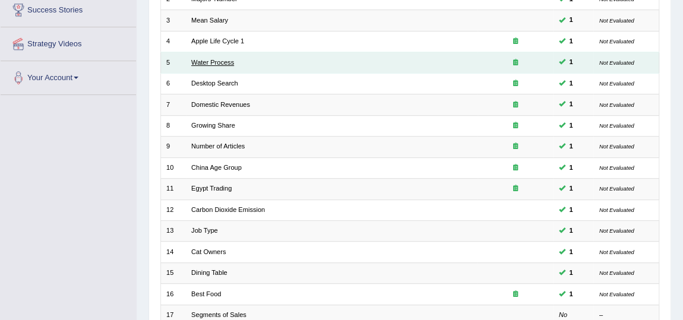
scroll to position [216, 0]
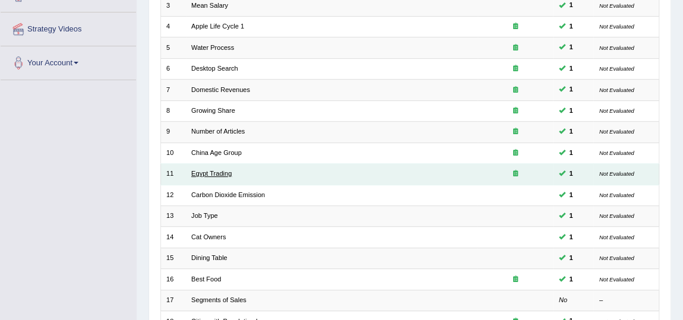
click at [208, 171] on link "Egypt Trading" at bounding box center [211, 173] width 40 height 7
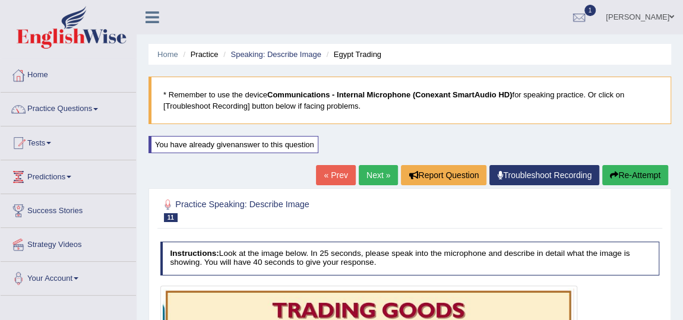
click at [370, 179] on link "Next »" at bounding box center [378, 175] width 39 height 20
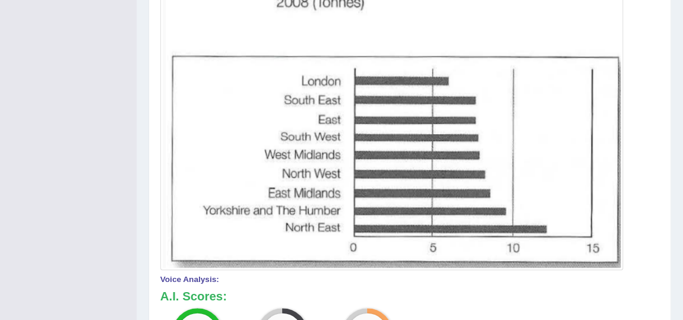
scroll to position [270, 0]
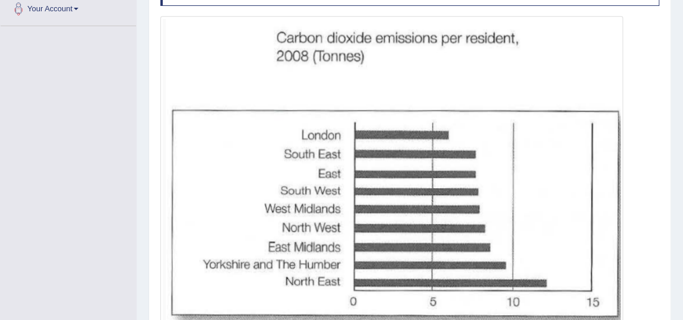
click at [304, 283] on img at bounding box center [392, 170] width 458 height 303
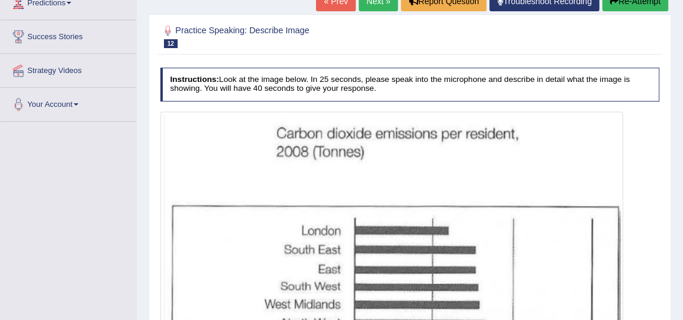
scroll to position [108, 0]
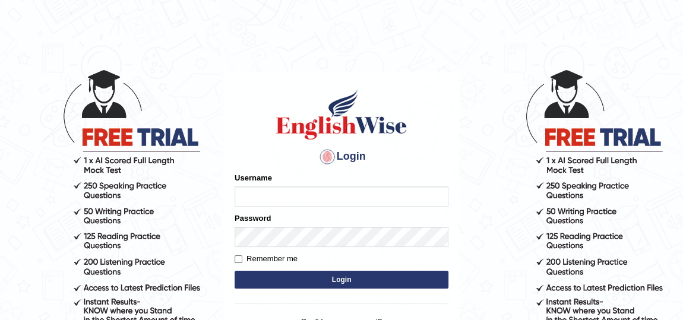
click at [349, 285] on button "Login" at bounding box center [342, 280] width 214 height 18
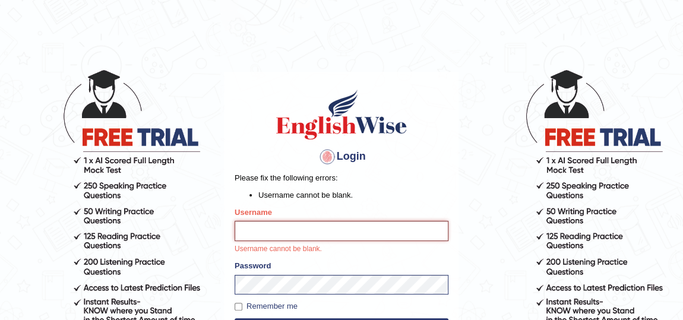
click at [312, 225] on input "Username" at bounding box center [342, 231] width 214 height 20
type input "ariambadoles"
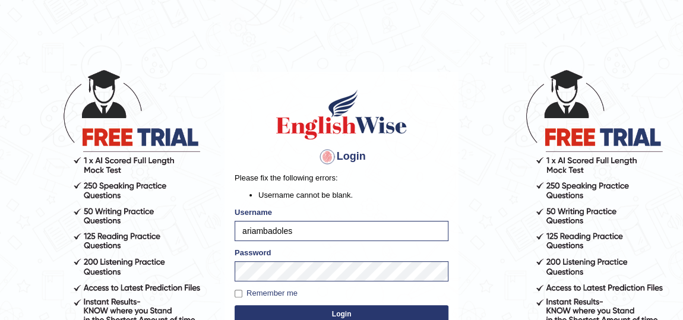
click at [351, 307] on button "Login" at bounding box center [342, 314] width 214 height 18
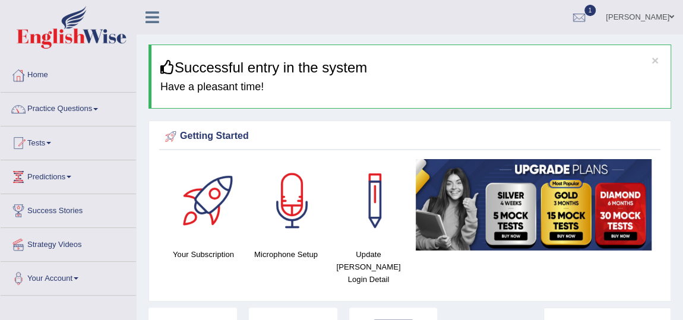
click at [67, 111] on link "Practice Questions" at bounding box center [68, 108] width 135 height 30
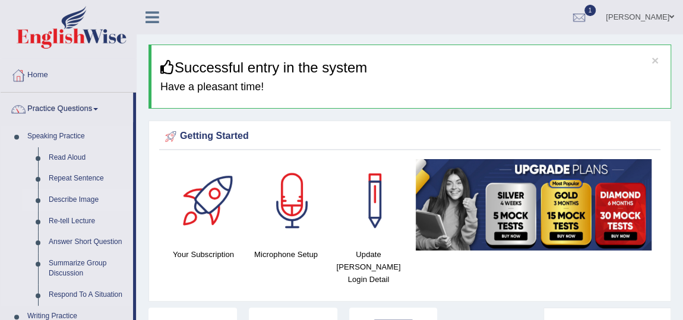
scroll to position [108, 0]
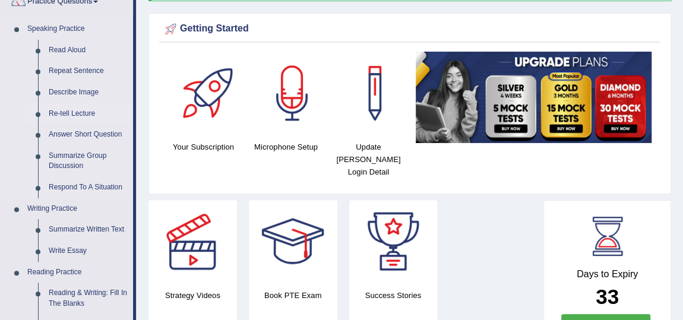
click at [73, 112] on link "Re-tell Lecture" at bounding box center [88, 113] width 90 height 21
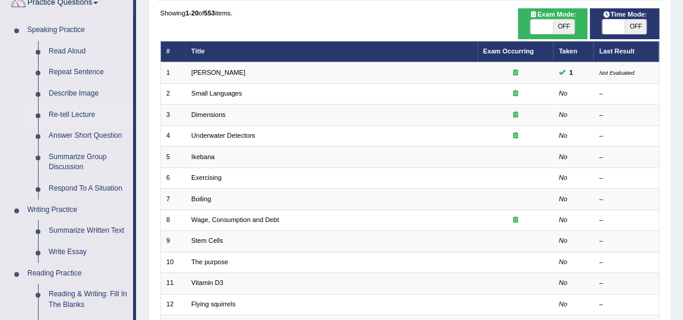
scroll to position [108, 0]
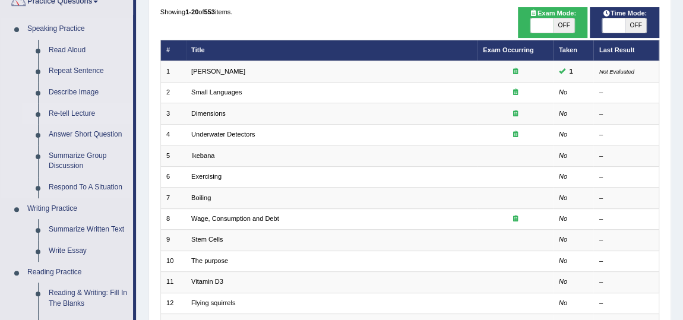
click at [82, 112] on link "Re-tell Lecture" at bounding box center [88, 113] width 90 height 21
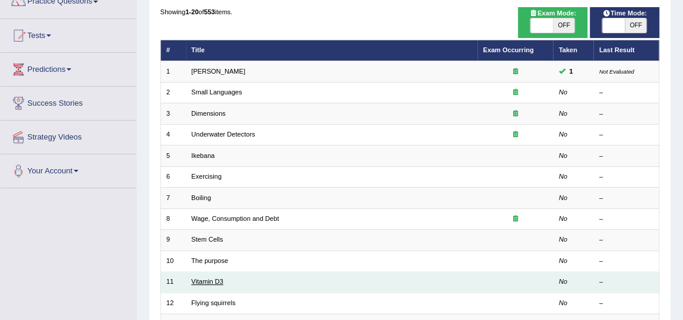
click at [209, 278] on link "Vitamin D3" at bounding box center [207, 281] width 32 height 7
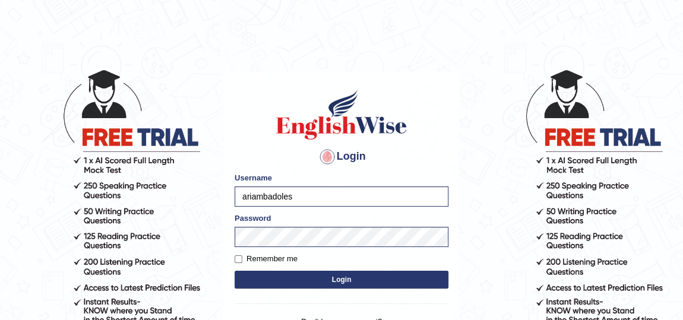
drag, startPoint x: 334, startPoint y: 201, endPoint x: 232, endPoint y: 201, distance: 101.6
click at [232, 201] on div "Login Please fix the following errors: Username ariambadoles Password Remember …" at bounding box center [342, 220] width 234 height 297
type input "RIZWINRICHU2007@GMAIL.COM"
drag, startPoint x: 385, startPoint y: 195, endPoint x: 232, endPoint y: 198, distance: 153.3
click at [232, 198] on div "Login Please fix the following errors: Username RIZWINRICHU2007@GMAIL.COM Passw…" at bounding box center [342, 220] width 234 height 297
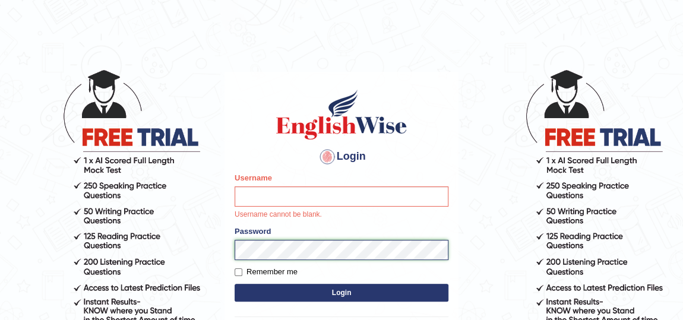
click at [225, 236] on div "Login Please fix the following errors: Username Username cannot be blank. Passw…" at bounding box center [342, 227] width 234 height 311
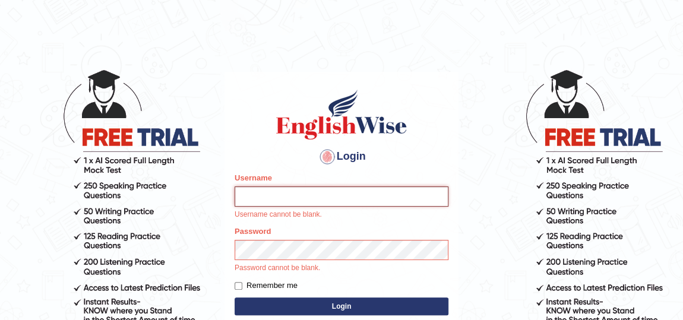
click at [327, 201] on input "Username" at bounding box center [342, 197] width 214 height 20
paste input "rizwinriyas5"
type input "rizwinriyas5"
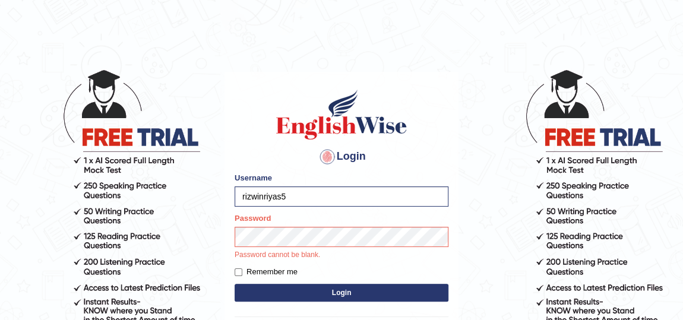
click at [314, 288] on button "Login" at bounding box center [342, 293] width 214 height 18
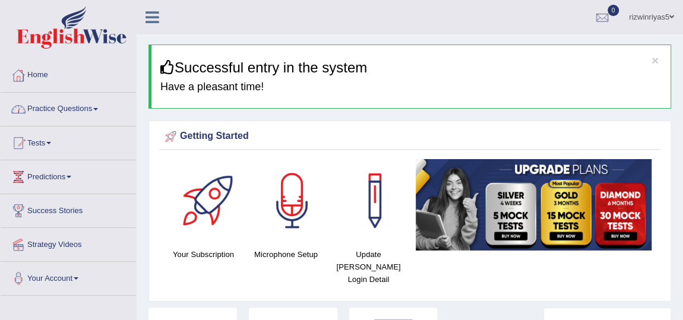
click at [82, 106] on link "Practice Questions" at bounding box center [68, 108] width 135 height 30
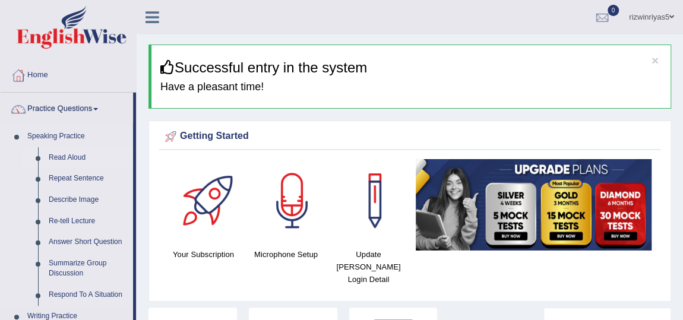
click at [67, 156] on link "Read Aloud" at bounding box center [88, 157] width 90 height 21
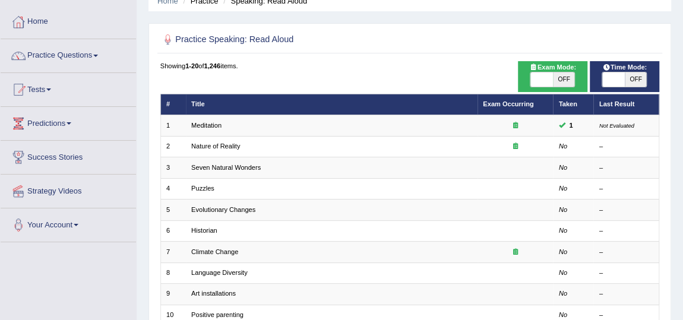
click at [569, 80] on span "OFF" at bounding box center [564, 79] width 22 height 14
checkbox input "true"
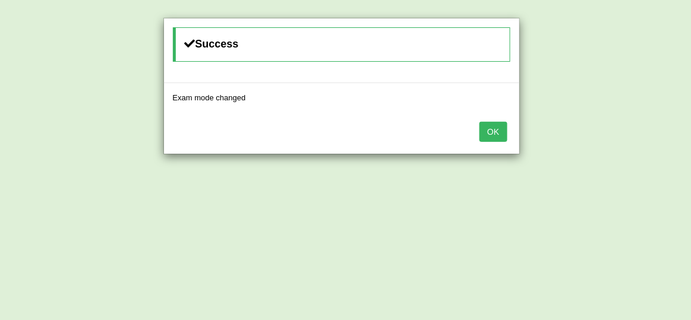
click at [491, 128] on button "OK" at bounding box center [492, 132] width 27 height 20
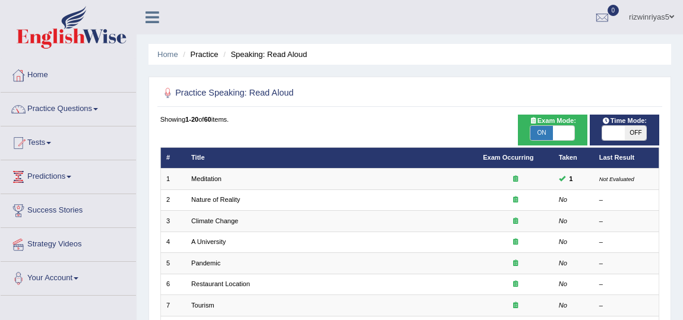
drag, startPoint x: 0, startPoint y: 0, endPoint x: 615, endPoint y: 86, distance: 621.4
click at [633, 126] on span "OFF" at bounding box center [636, 133] width 22 height 14
checkbox input "true"
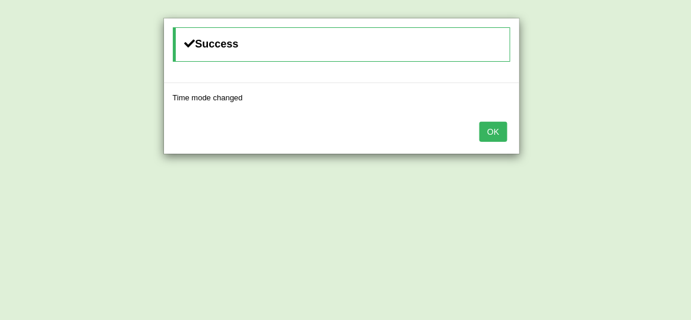
click at [492, 134] on button "OK" at bounding box center [492, 132] width 27 height 20
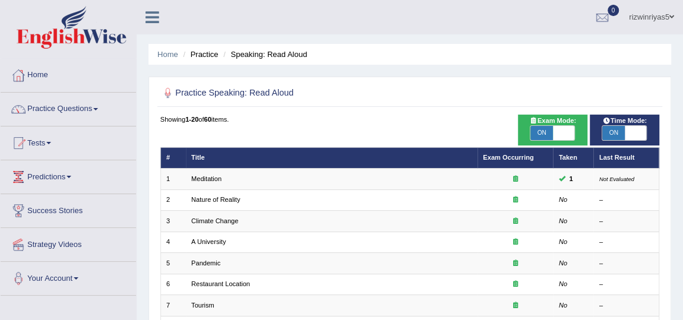
click at [563, 132] on span at bounding box center [564, 133] width 22 height 14
checkbox input "false"
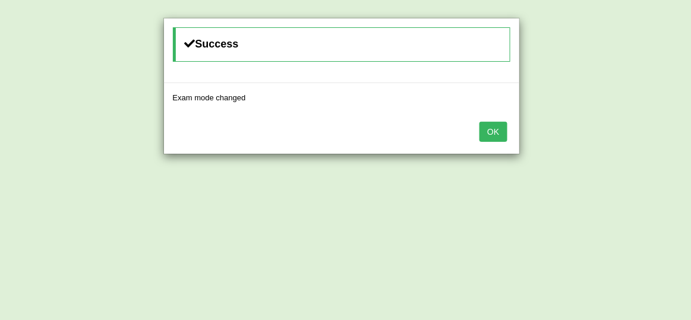
click at [500, 139] on button "OK" at bounding box center [492, 132] width 27 height 20
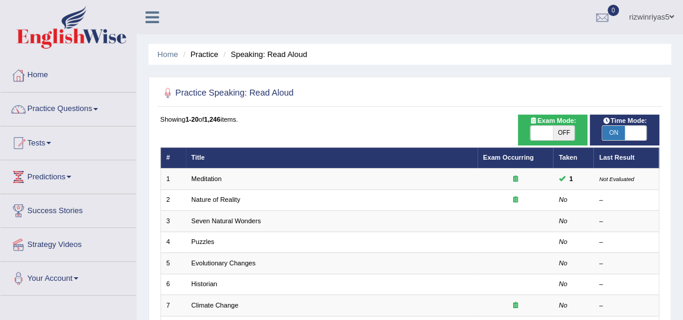
click at [624, 135] on span "ON" at bounding box center [613, 133] width 22 height 14
checkbox input "false"
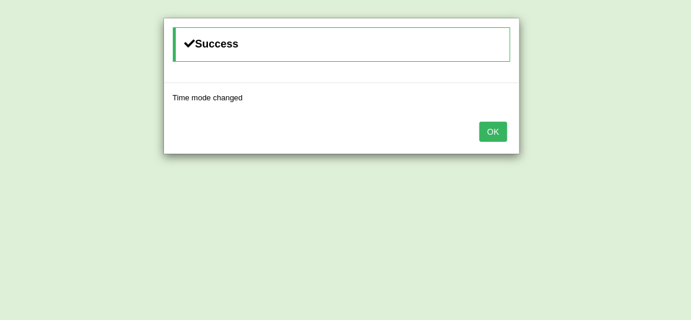
click at [494, 131] on button "OK" at bounding box center [492, 132] width 27 height 20
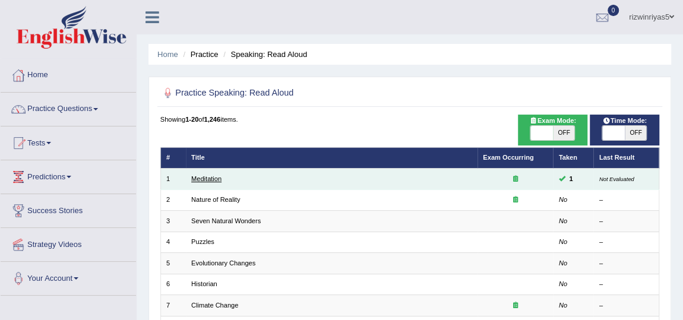
click at [204, 178] on link "Meditation" at bounding box center [206, 178] width 30 height 7
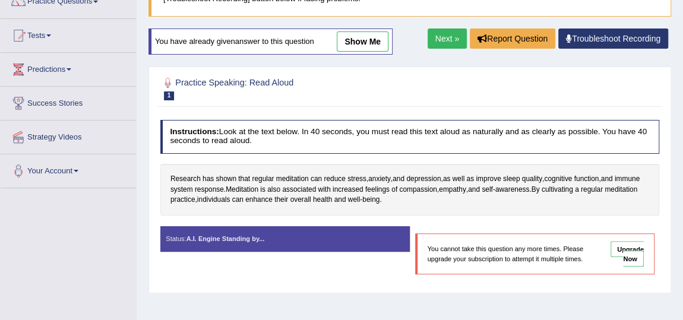
drag, startPoint x: 372, startPoint y: 37, endPoint x: 356, endPoint y: 47, distance: 18.6
click at [372, 39] on link "show me" at bounding box center [363, 41] width 52 height 20
click at [356, 47] on div "Home Practice Speaking: Read Aloud Meditation * Remember to use the device Comm…" at bounding box center [410, 189] width 547 height 594
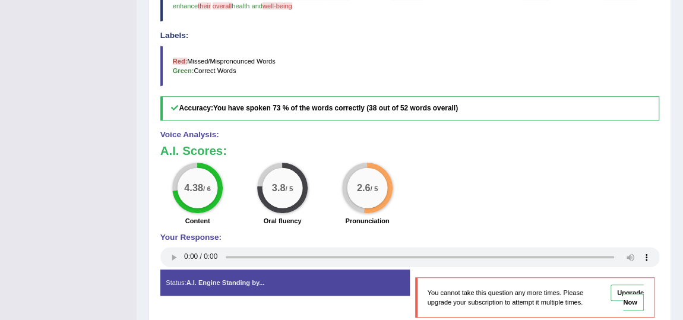
scroll to position [378, 0]
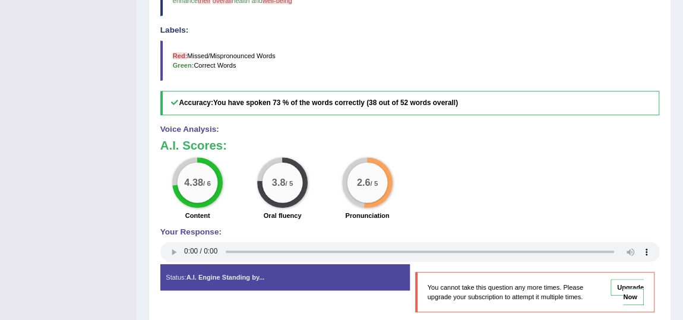
drag, startPoint x: 141, startPoint y: 244, endPoint x: 298, endPoint y: 212, distance: 160.1
click at [266, 206] on div "Practice Speaking: Read Aloud 1 Meditation Instructions: Look at the text below…" at bounding box center [410, 59] width 523 height 544
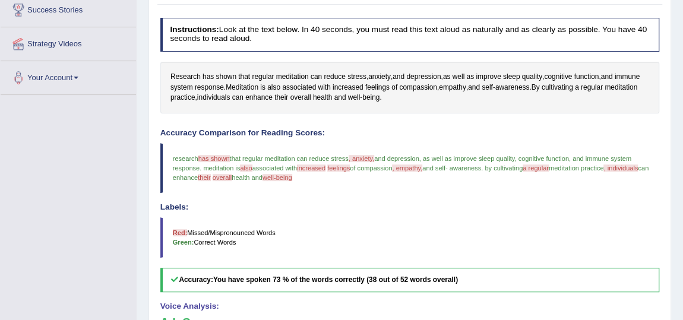
scroll to position [177, 0]
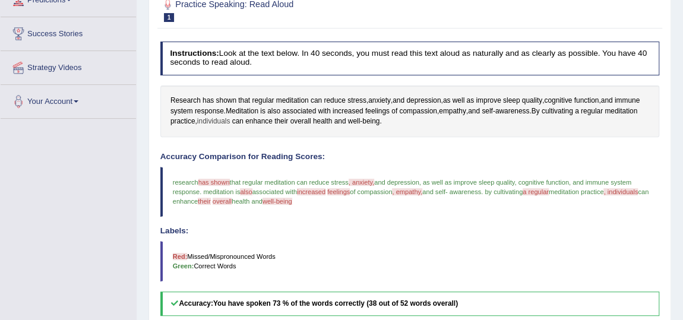
drag, startPoint x: 231, startPoint y: 111, endPoint x: 229, endPoint y: 117, distance: 6.2
click at [231, 111] on span "Meditation" at bounding box center [242, 111] width 33 height 11
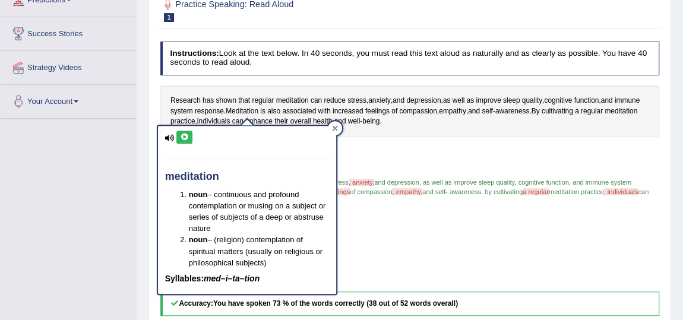
click at [336, 127] on icon at bounding box center [334, 128] width 5 height 5
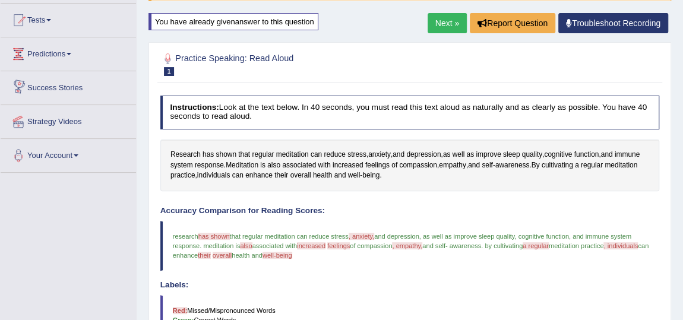
scroll to position [69, 0]
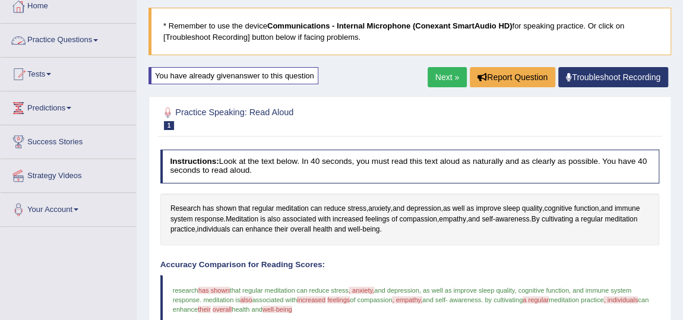
click at [60, 43] on link "Practice Questions" at bounding box center [68, 39] width 135 height 30
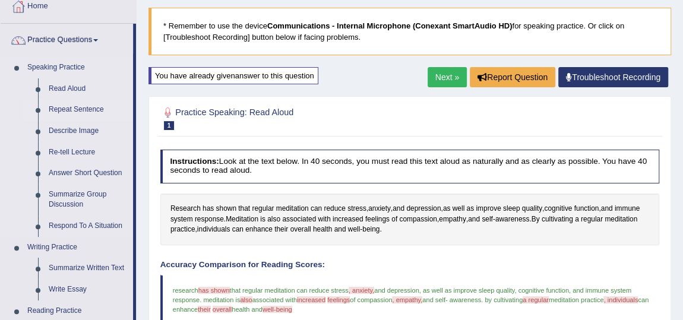
click at [84, 109] on link "Repeat Sentence" at bounding box center [88, 109] width 90 height 21
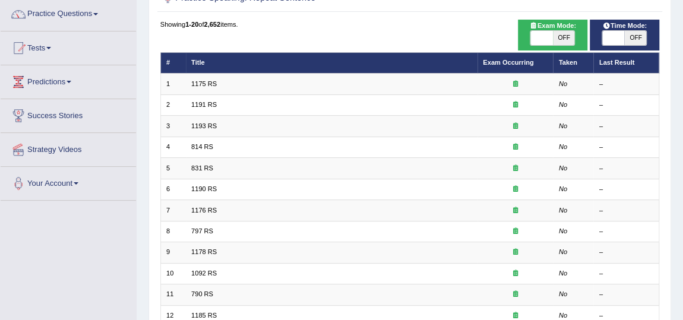
scroll to position [36, 0]
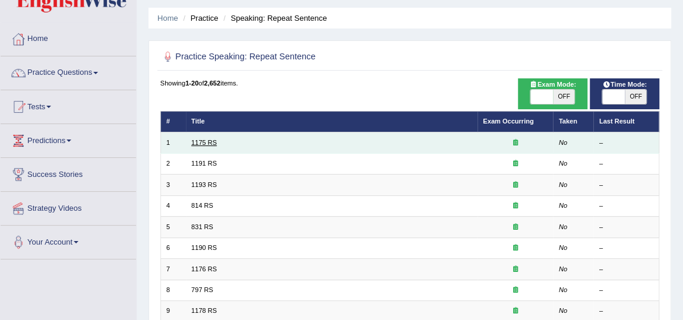
click at [204, 140] on link "1175 RS" at bounding box center [204, 142] width 26 height 7
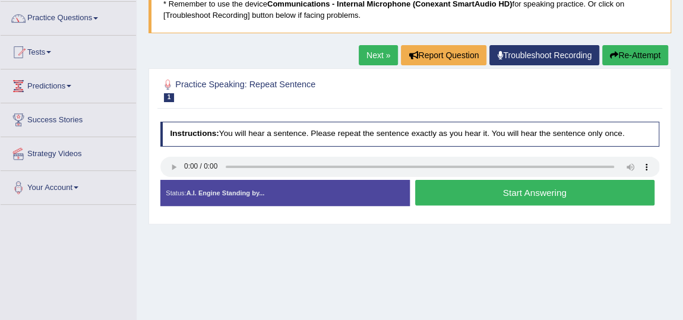
scroll to position [108, 0]
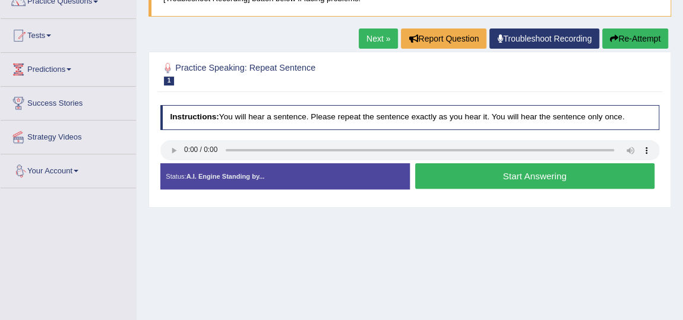
drag, startPoint x: 176, startPoint y: 184, endPoint x: 172, endPoint y: 201, distance: 17.7
click at [173, 192] on div "Status: A.I. Engine Standing by... Start Answering Stop Recording" at bounding box center [410, 181] width 500 height 36
click at [473, 176] on button "Start Answering" at bounding box center [534, 176] width 239 height 26
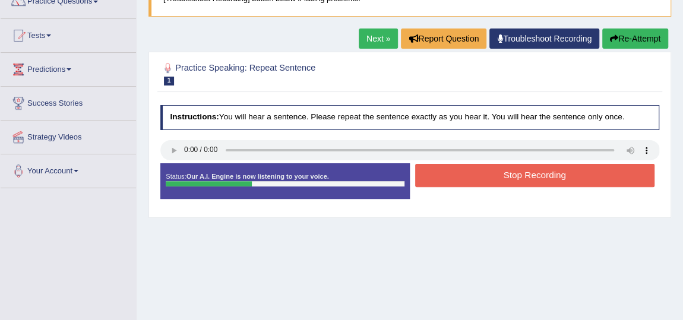
click at [502, 165] on button "Stop Recording" at bounding box center [534, 175] width 239 height 23
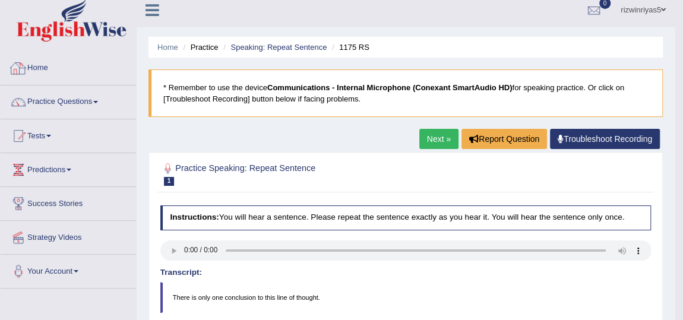
scroll to position [53, 0]
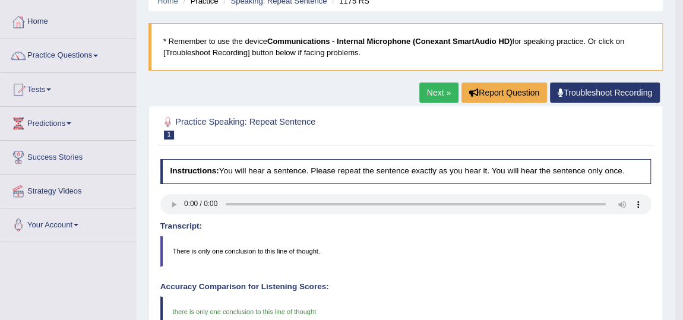
click at [445, 92] on link "Next »" at bounding box center [438, 93] width 39 height 20
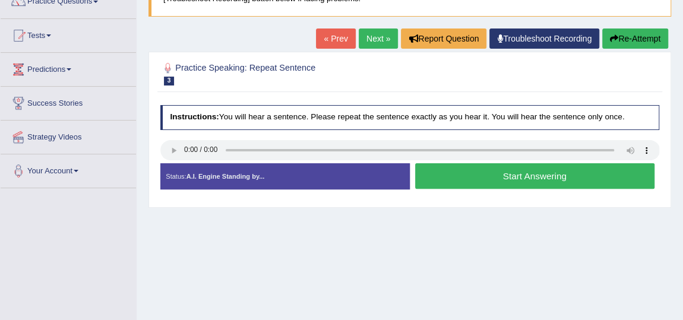
click at [453, 183] on button "Start Answering" at bounding box center [534, 176] width 239 height 26
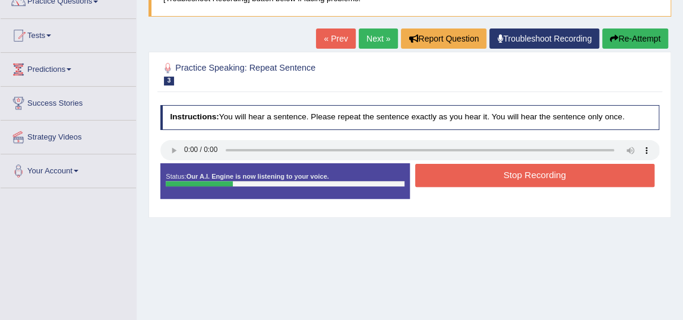
click at [504, 164] on button "Stop Recording" at bounding box center [534, 175] width 239 height 23
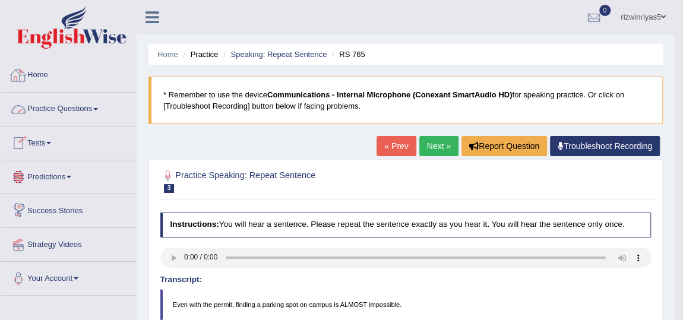
click at [38, 72] on link "Home" at bounding box center [68, 74] width 135 height 30
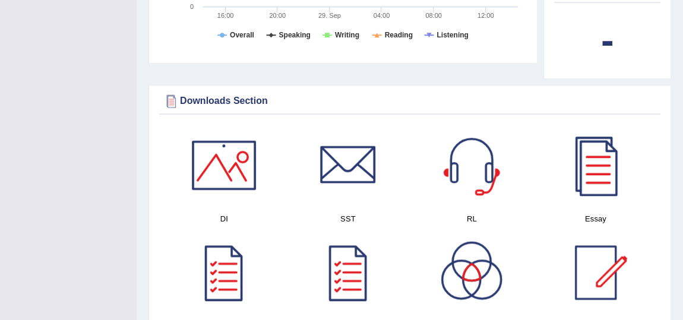
click at [220, 168] on div at bounding box center [223, 165] width 83 height 83
